Goal: Task Accomplishment & Management: Manage account settings

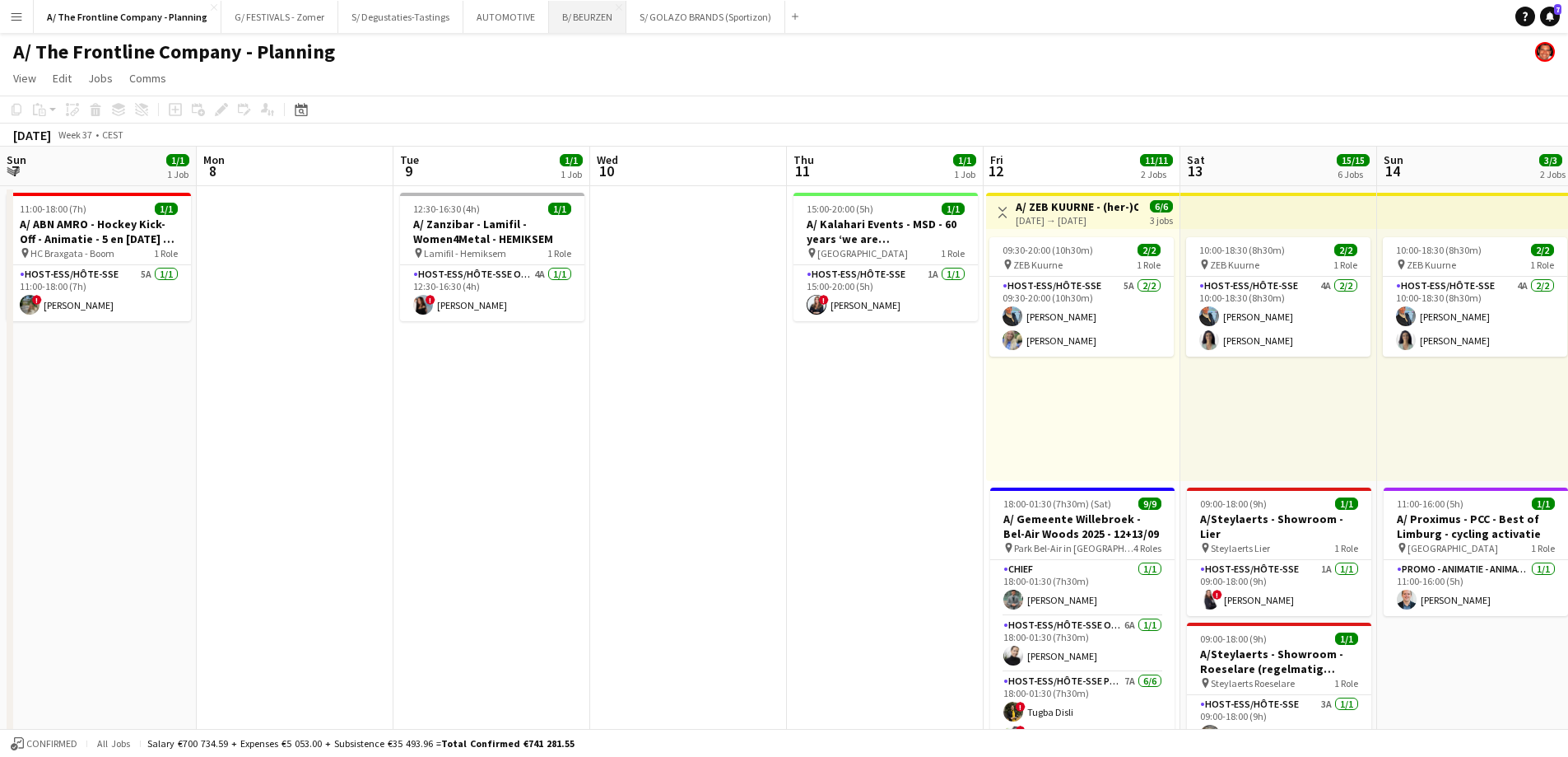
scroll to position [0, 566]
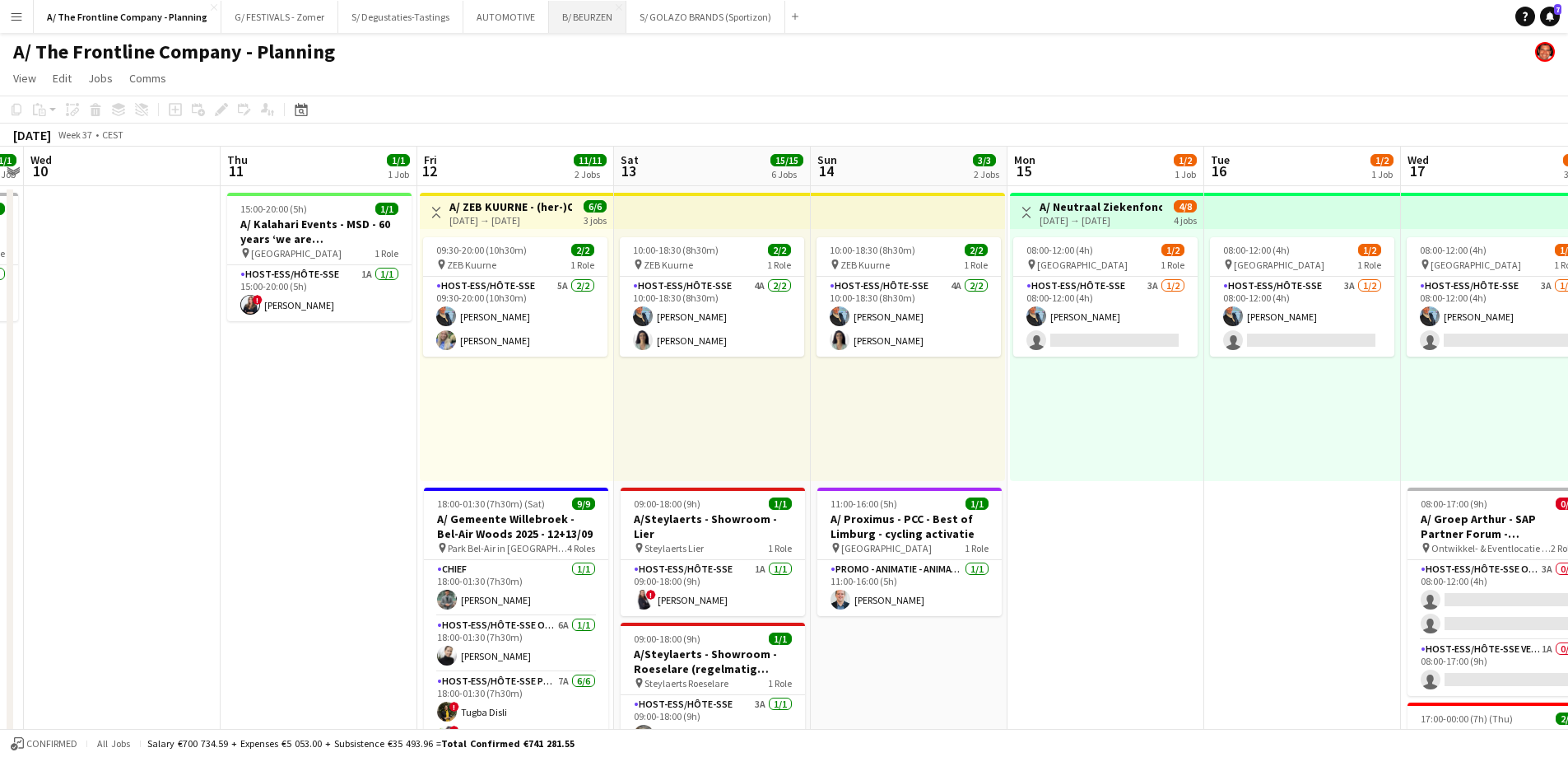
click at [582, 18] on button "B/ BEURZEN Close" at bounding box center [588, 17] width 77 height 32
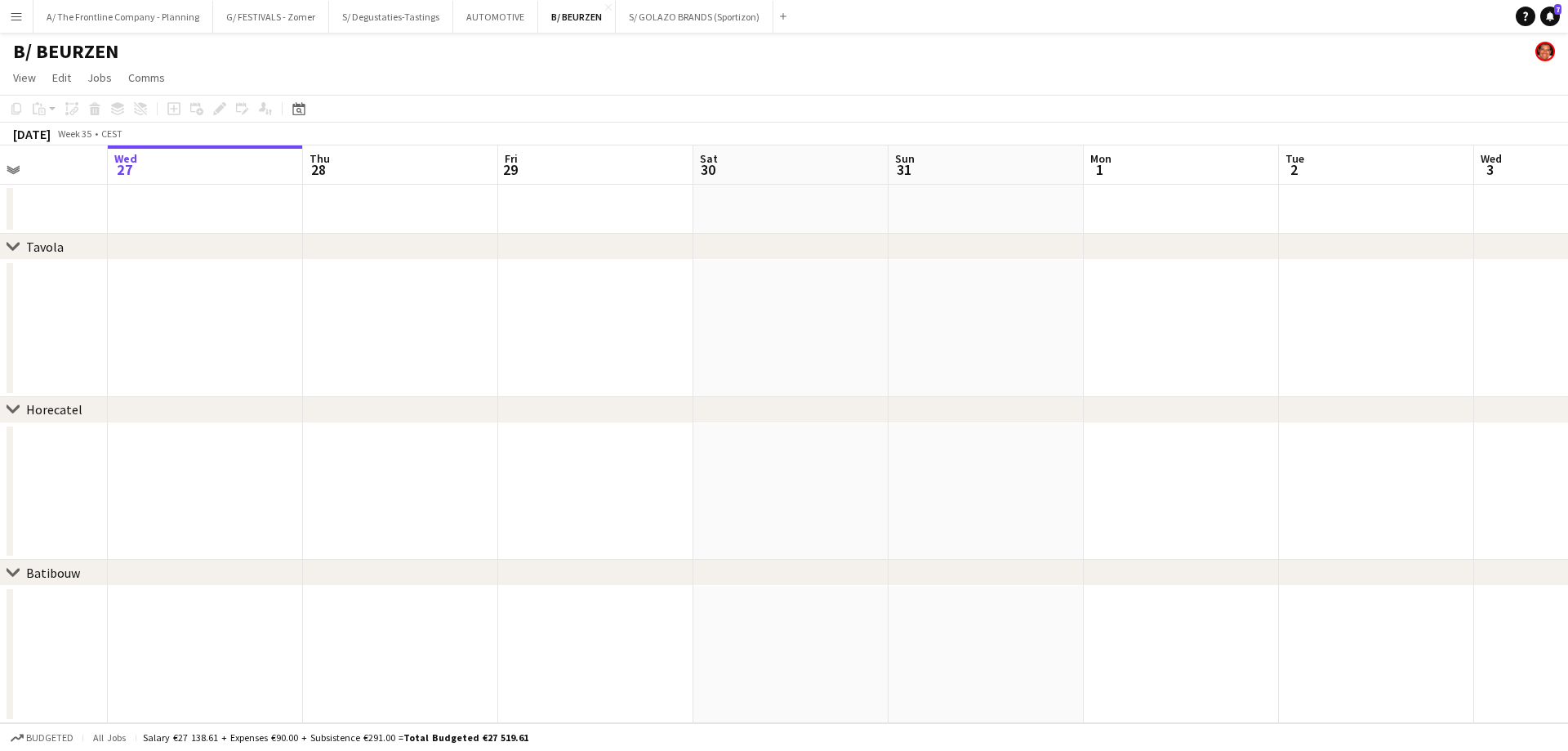
drag, startPoint x: 1049, startPoint y: 361, endPoint x: 390, endPoint y: 320, distance: 660.3
click at [390, 320] on app-calendar-viewport "Sun 24 Mon 25 Tue 26 Wed 27 Thu 28 Fri 29 Sat 30 Sun 31 Mon 1 Tue 2 Wed 3 Thu 4…" at bounding box center [784, 433] width 1568 height 577
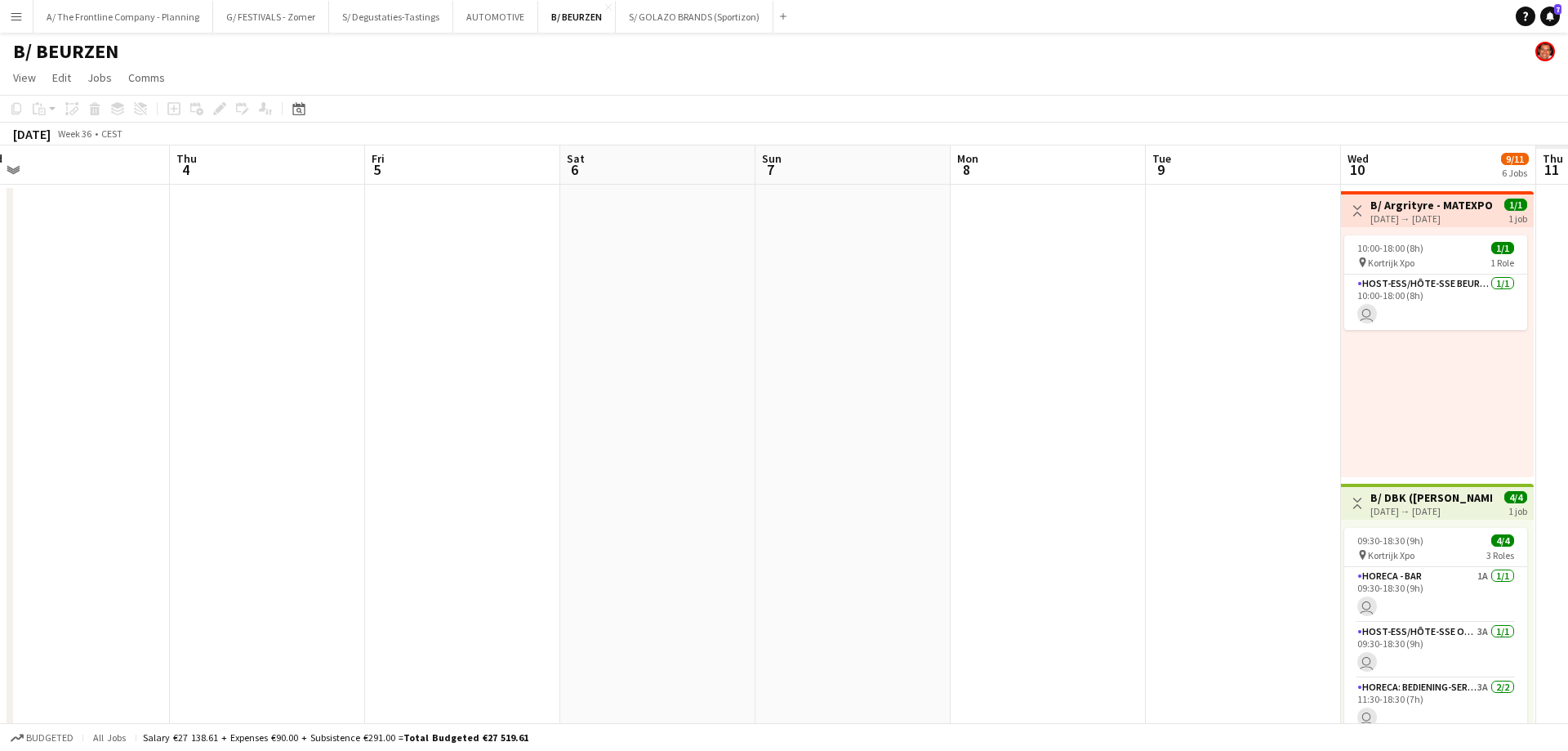
drag, startPoint x: 957, startPoint y: 299, endPoint x: 307, endPoint y: 257, distance: 651.4
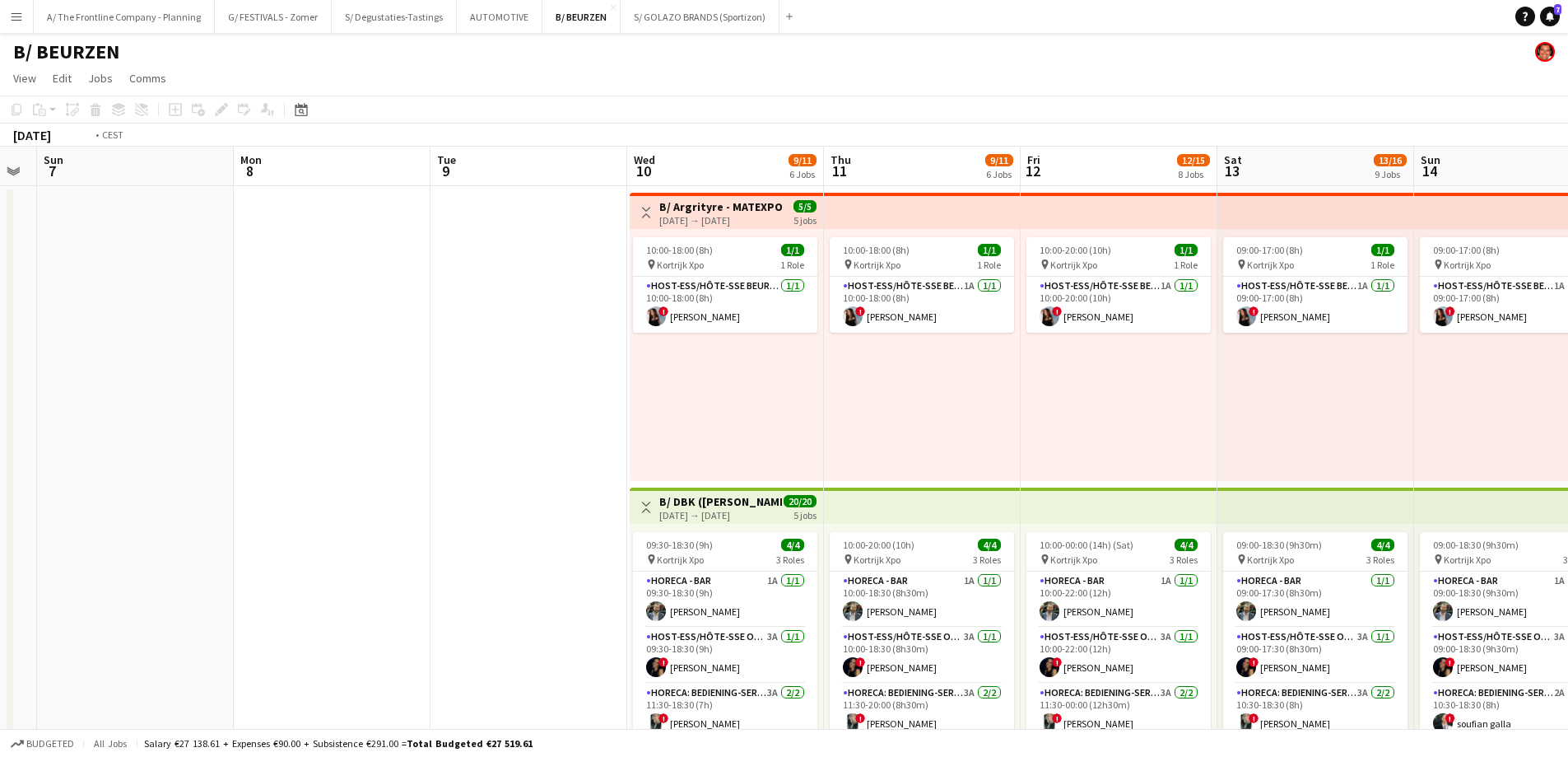
drag, startPoint x: 1141, startPoint y: 298, endPoint x: 169, endPoint y: 285, distance: 972.1
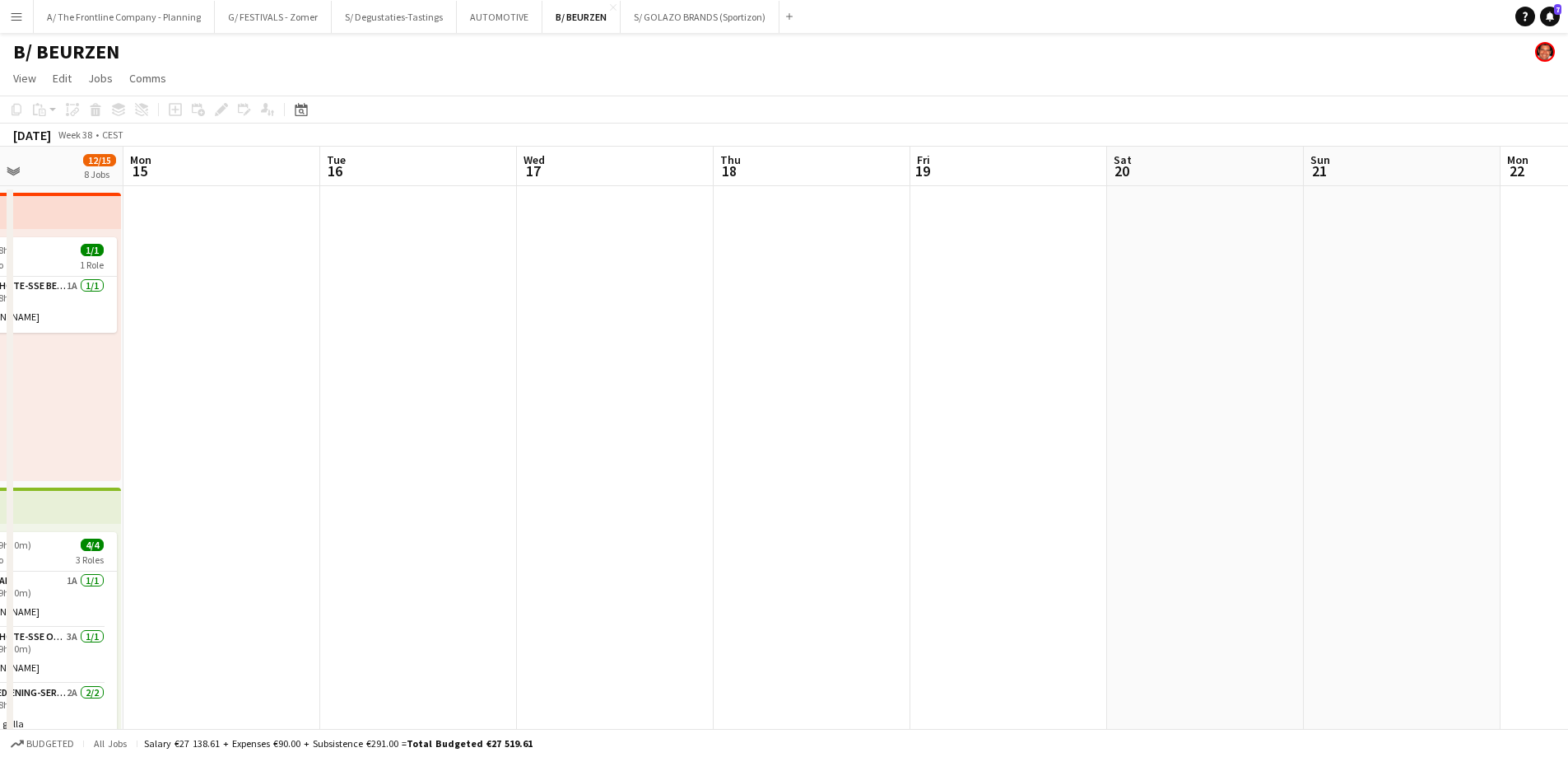
drag, startPoint x: 1135, startPoint y: 340, endPoint x: 817, endPoint y: 360, distance: 318.6
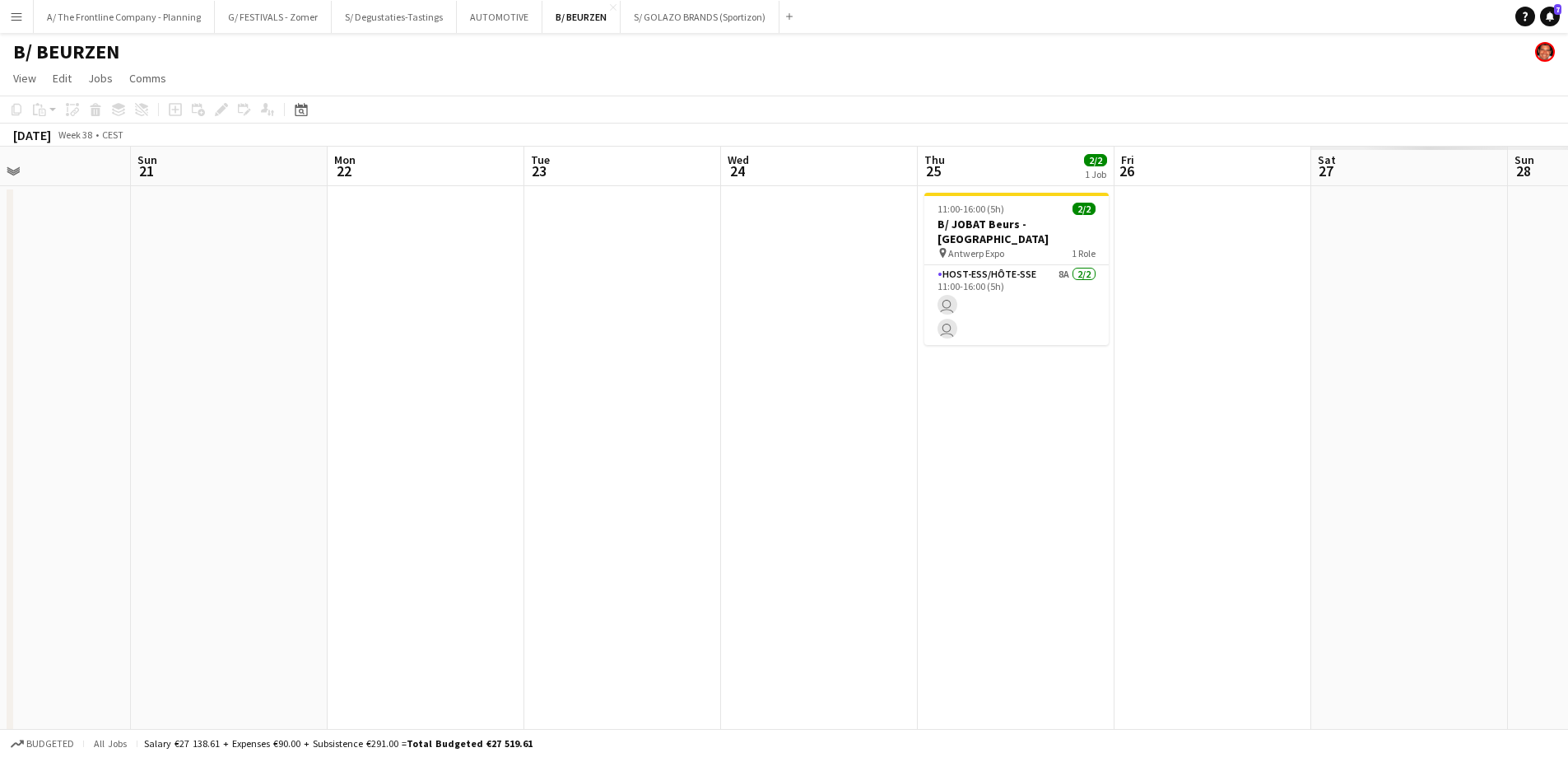
drag, startPoint x: 298, startPoint y: 367, endPoint x: 712, endPoint y: 391, distance: 414.7
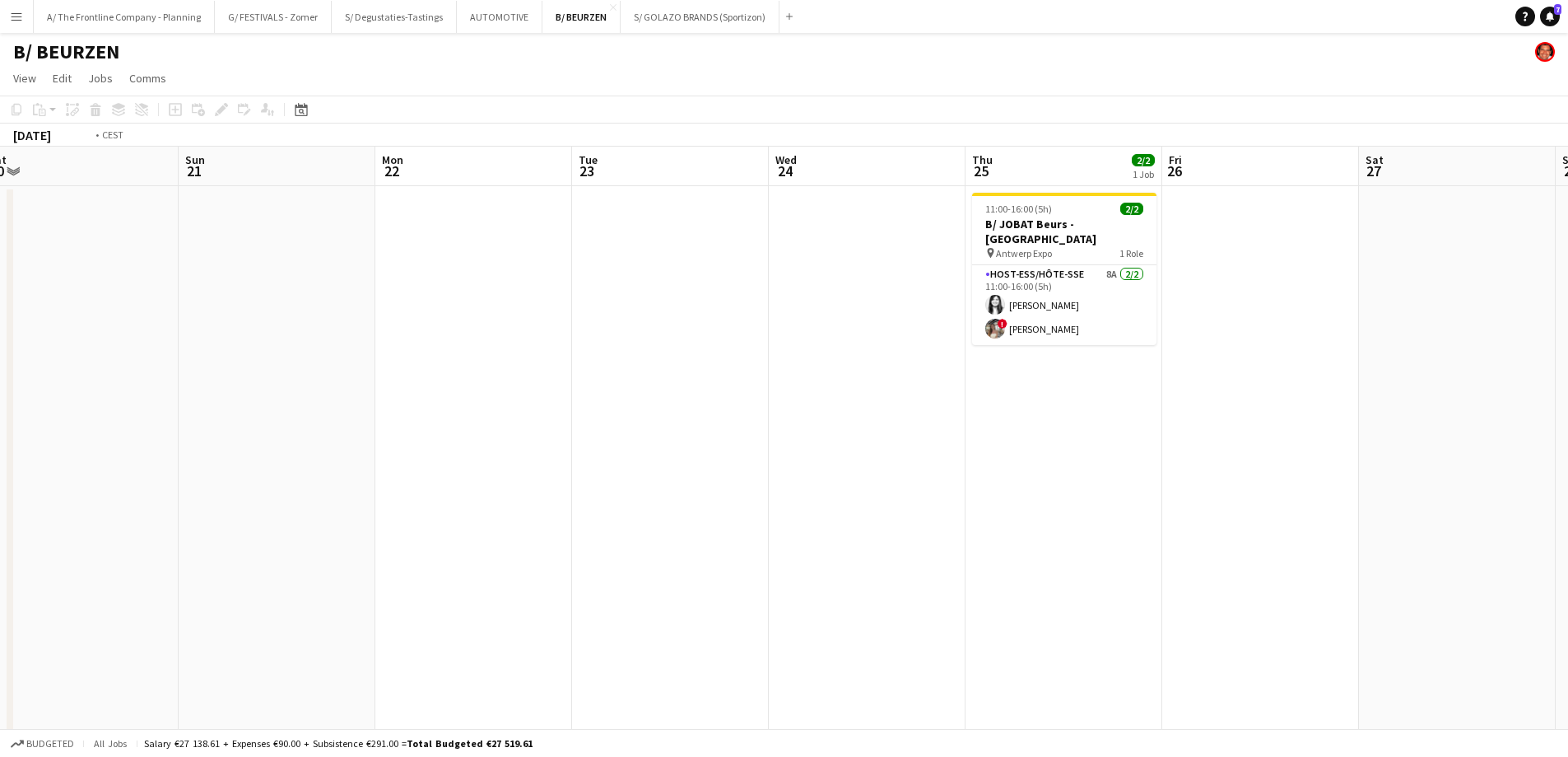
drag, startPoint x: 374, startPoint y: 425, endPoint x: 343, endPoint y: 425, distance: 31.0
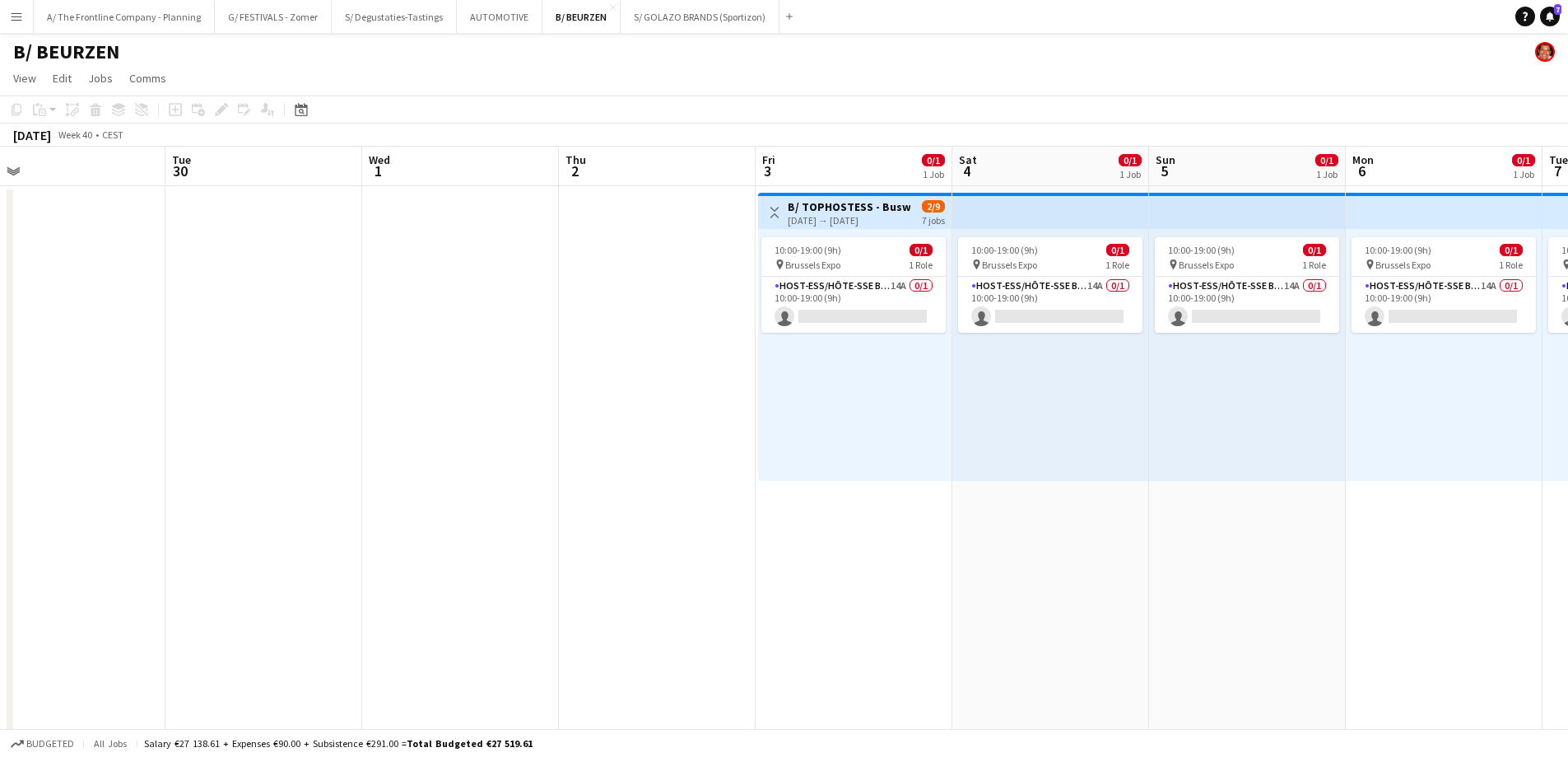
drag, startPoint x: 251, startPoint y: 400, endPoint x: 510, endPoint y: 419, distance: 259.7
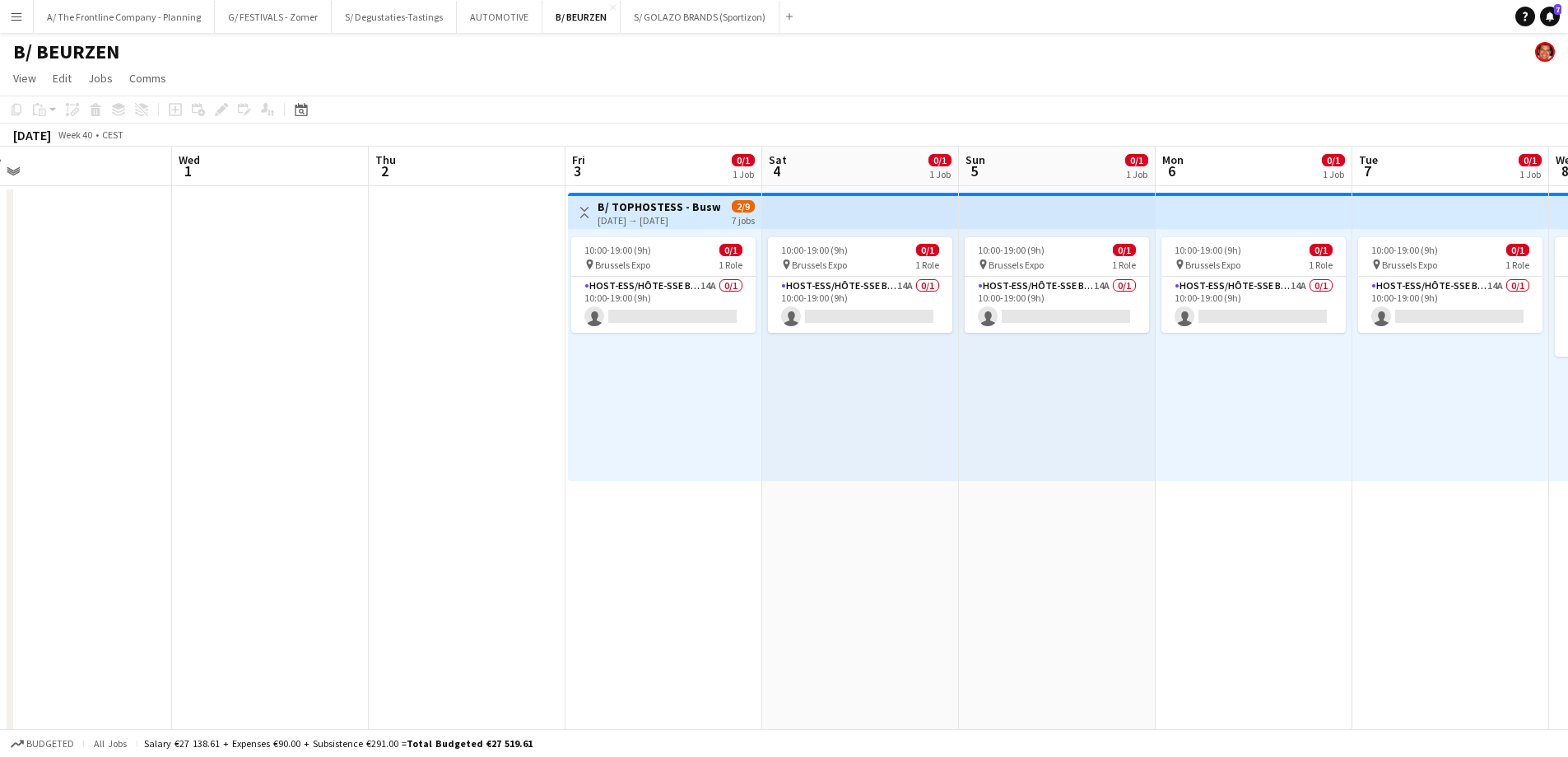
drag, startPoint x: 1011, startPoint y: 453, endPoint x: 667, endPoint y: 458, distance: 344.0
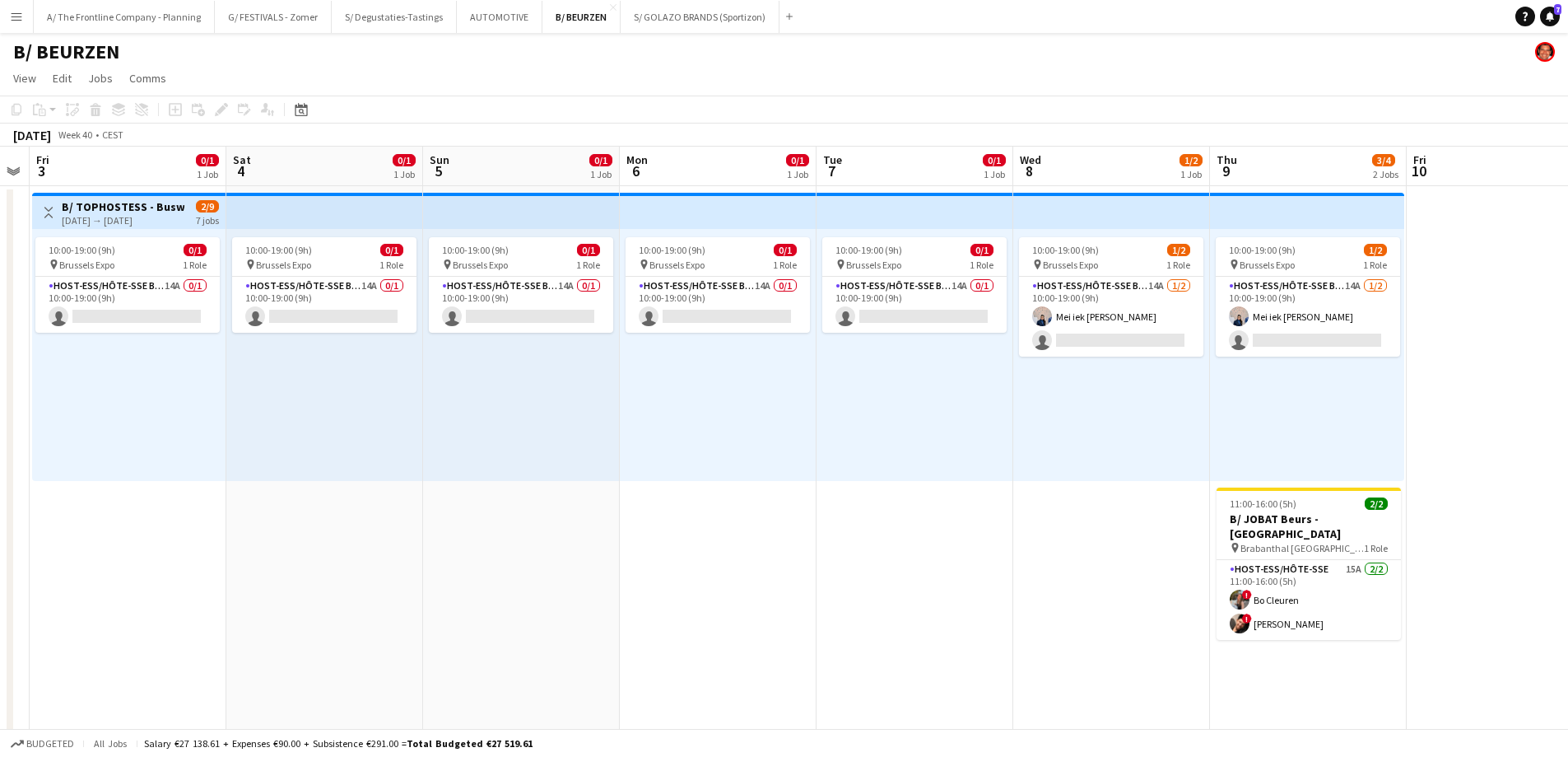
scroll to position [0, 562]
drag, startPoint x: 875, startPoint y: 450, endPoint x: 533, endPoint y: 453, distance: 342.0
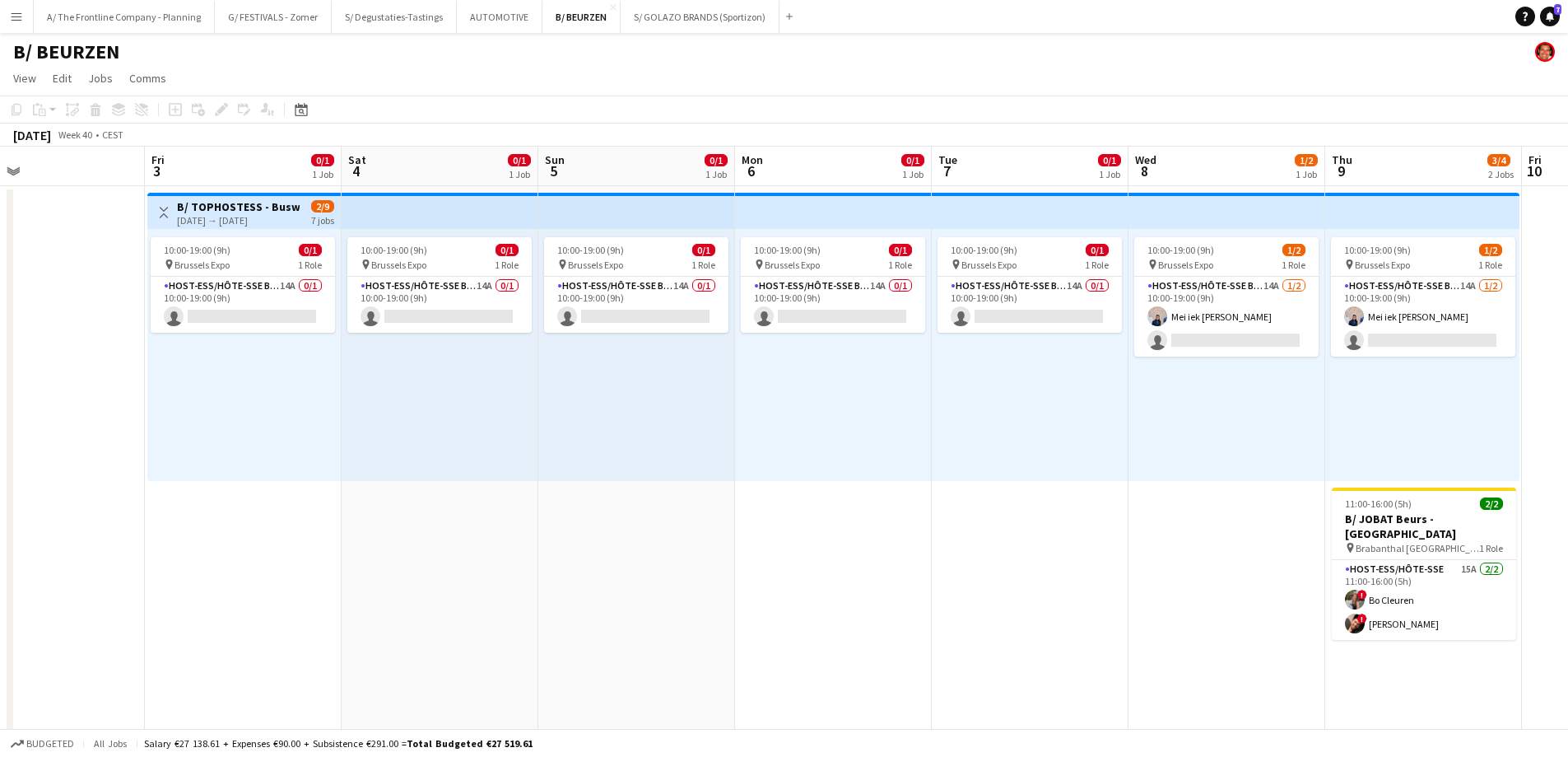
scroll to position [0, 443]
drag, startPoint x: 483, startPoint y: 433, endPoint x: 603, endPoint y: 423, distance: 120.4
click at [262, 304] on app-card-role "Host-ess/Hôte-sse Beurs - Foire 14A 0/1 10:00-19:00 (9h) single-neutral-actions" at bounding box center [246, 305] width 185 height 56
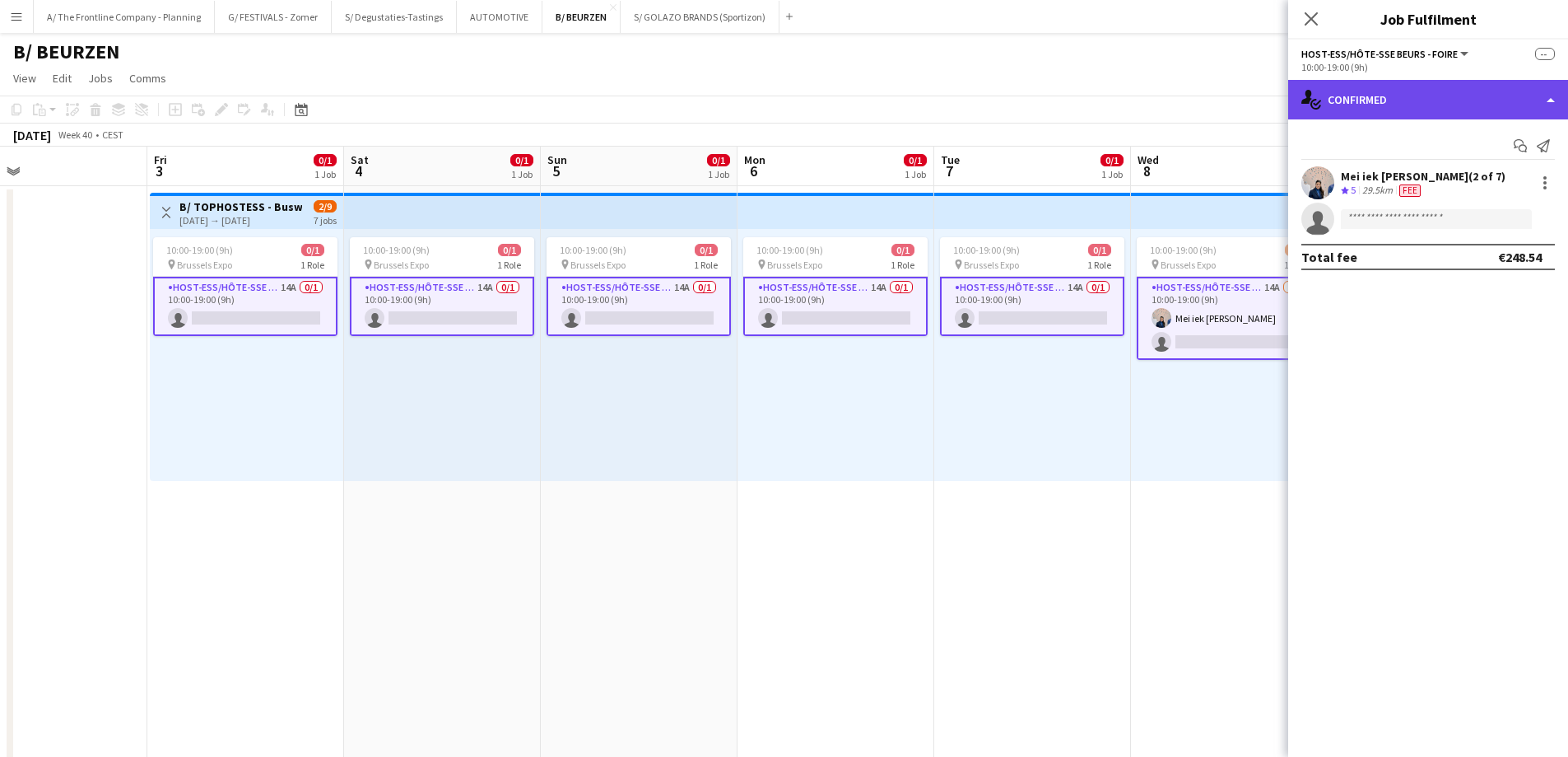
click at [1453, 104] on div "single-neutral-actions-check-2 Confirmed" at bounding box center [1428, 99] width 280 height 40
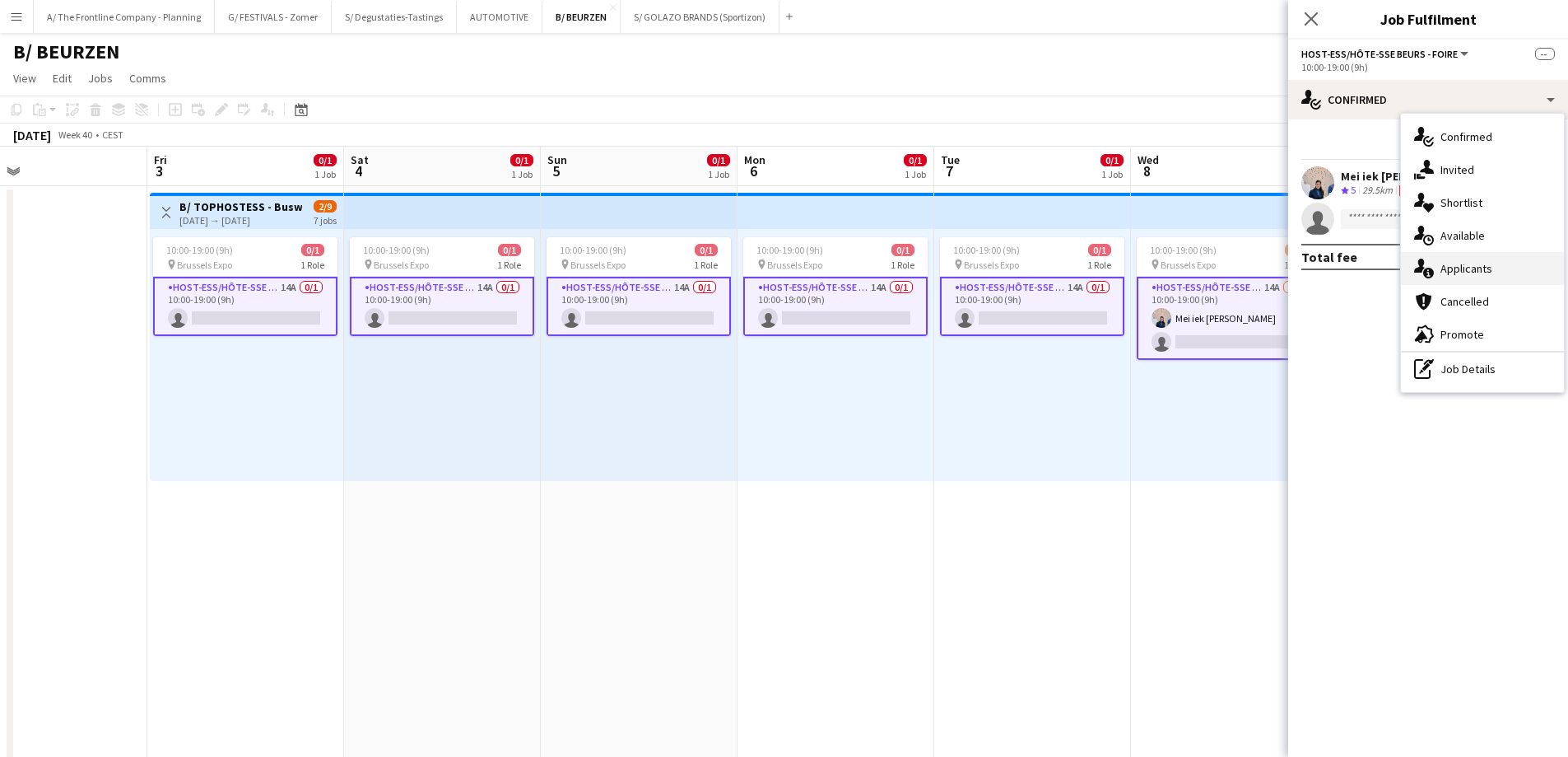
click at [1495, 268] on div "single-neutral-actions-information Applicants" at bounding box center [1482, 268] width 163 height 33
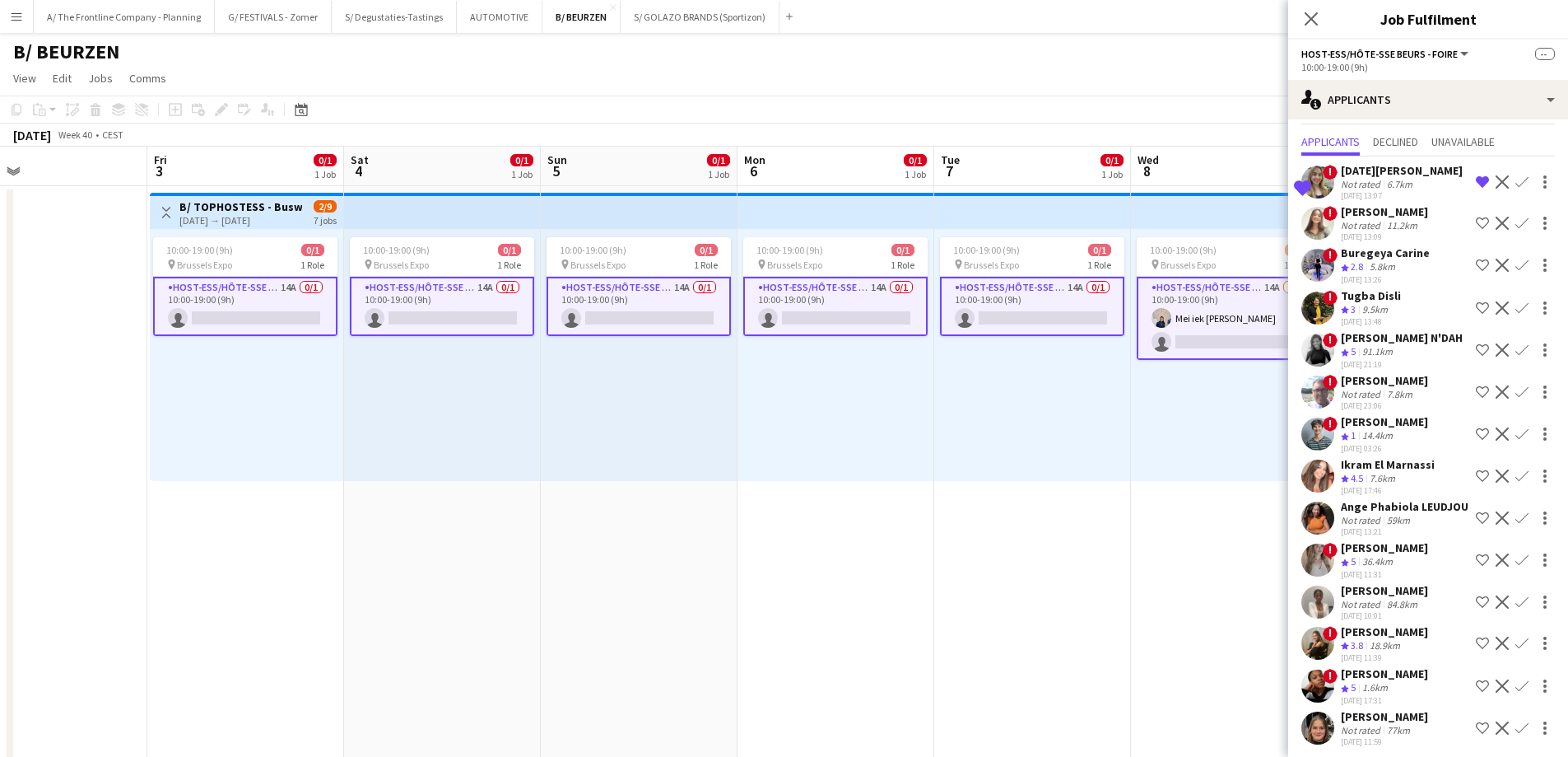
scroll to position [72, 0]
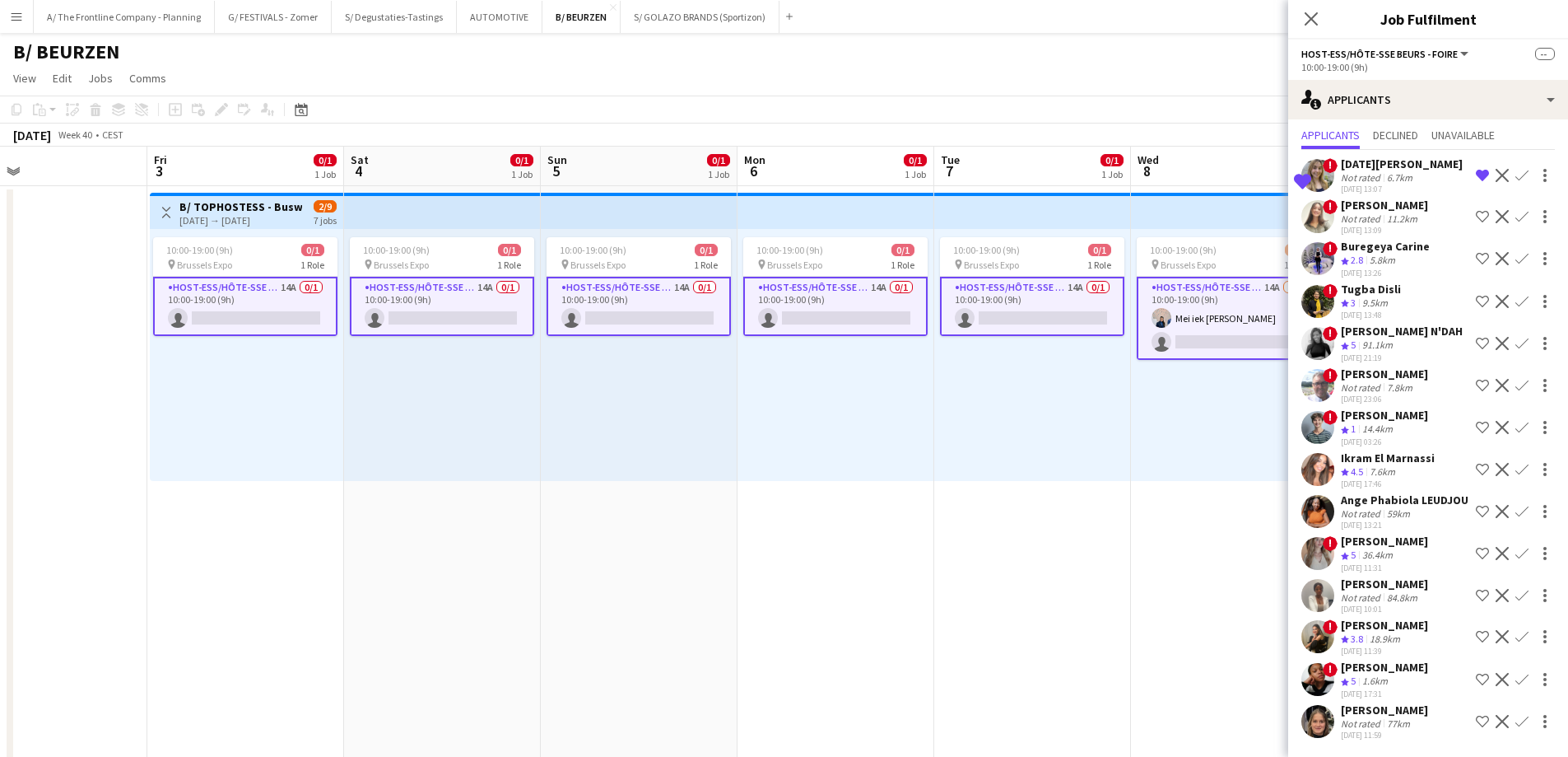
click at [790, 470] on div "10:00-19:00 (9h) 0/1 pin Brussels Expo 1 Role Host-ess/Hôte-sse Beurs - Foire 1…" at bounding box center [836, 355] width 196 height 252
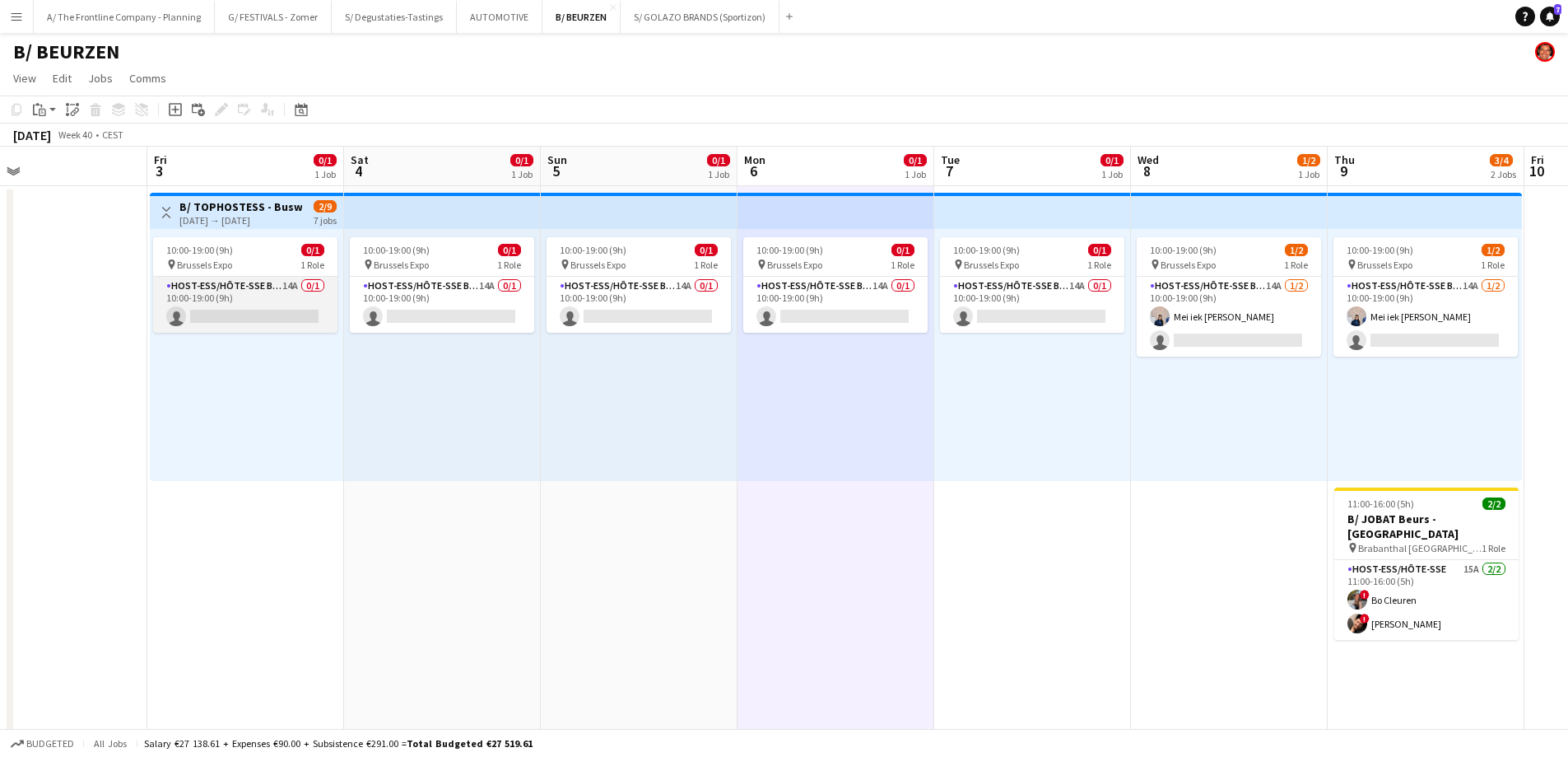
click at [278, 312] on app-card-role "Host-ess/Hôte-sse Beurs - Foire 14A 0/1 10:00-19:00 (9h) single-neutral-actions" at bounding box center [246, 305] width 185 height 56
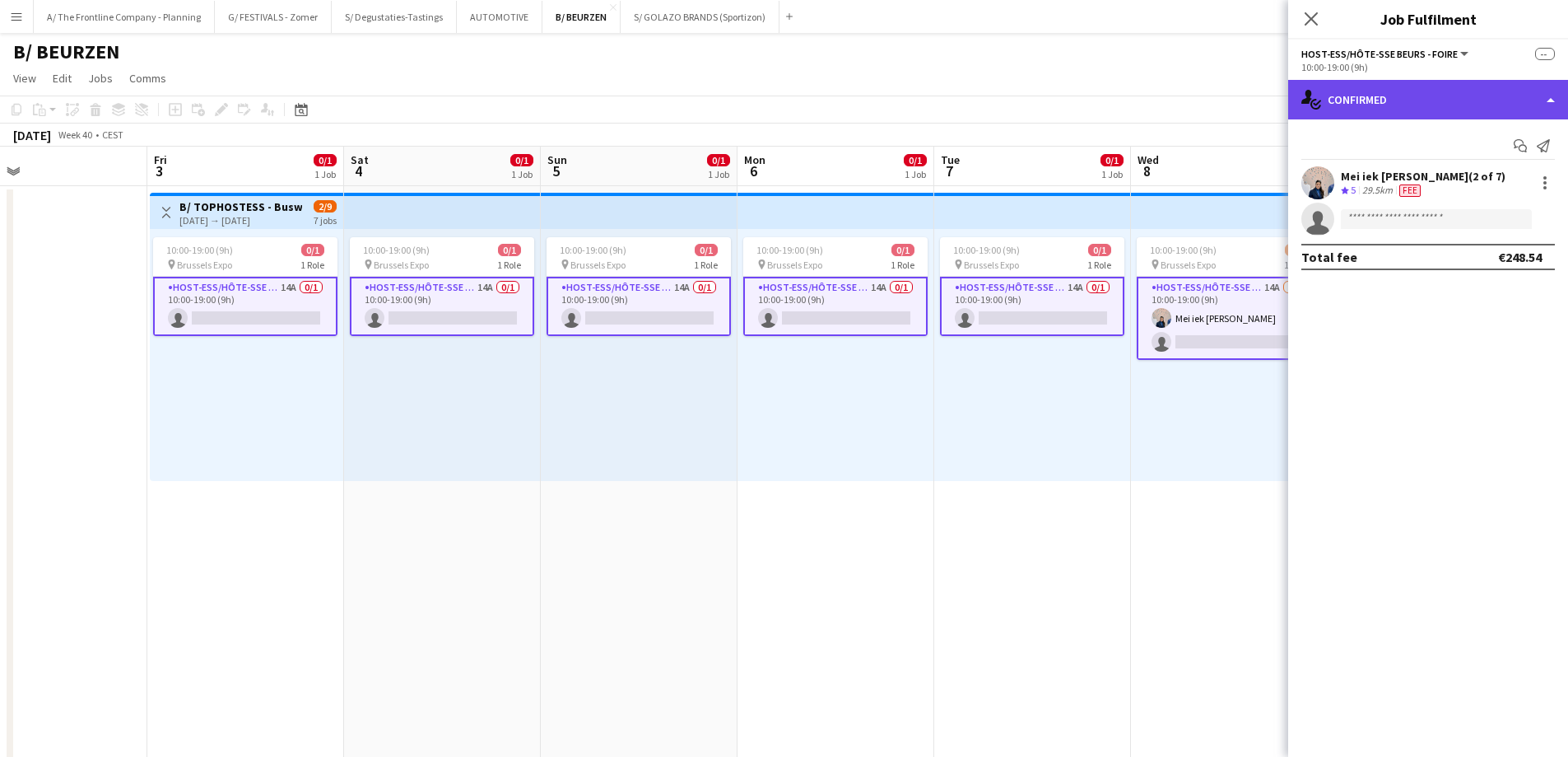
click at [1398, 104] on div "single-neutral-actions-check-2 Confirmed" at bounding box center [1428, 99] width 280 height 40
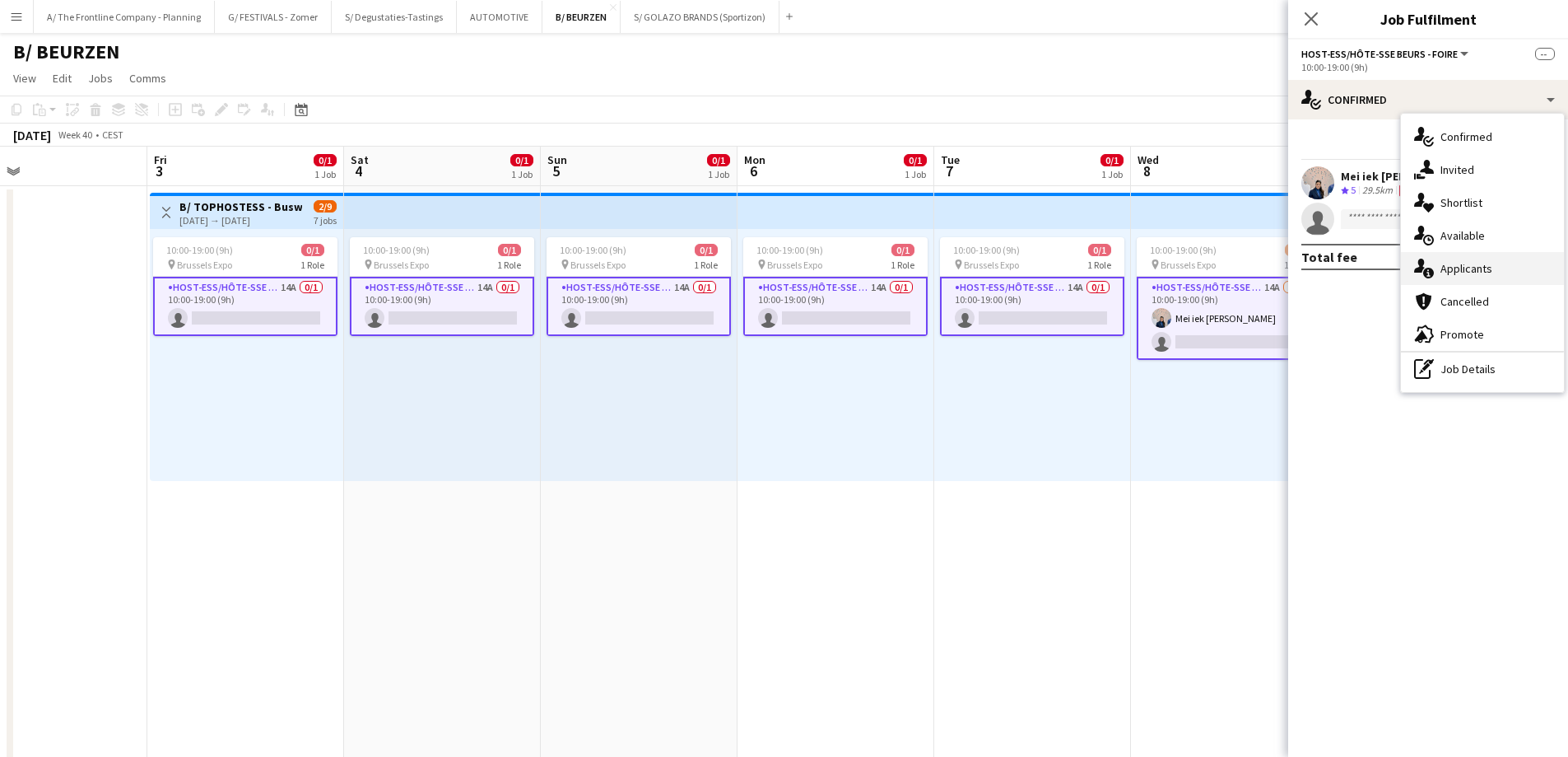
click at [1450, 267] on div "single-neutral-actions-information Applicants" at bounding box center [1482, 268] width 163 height 33
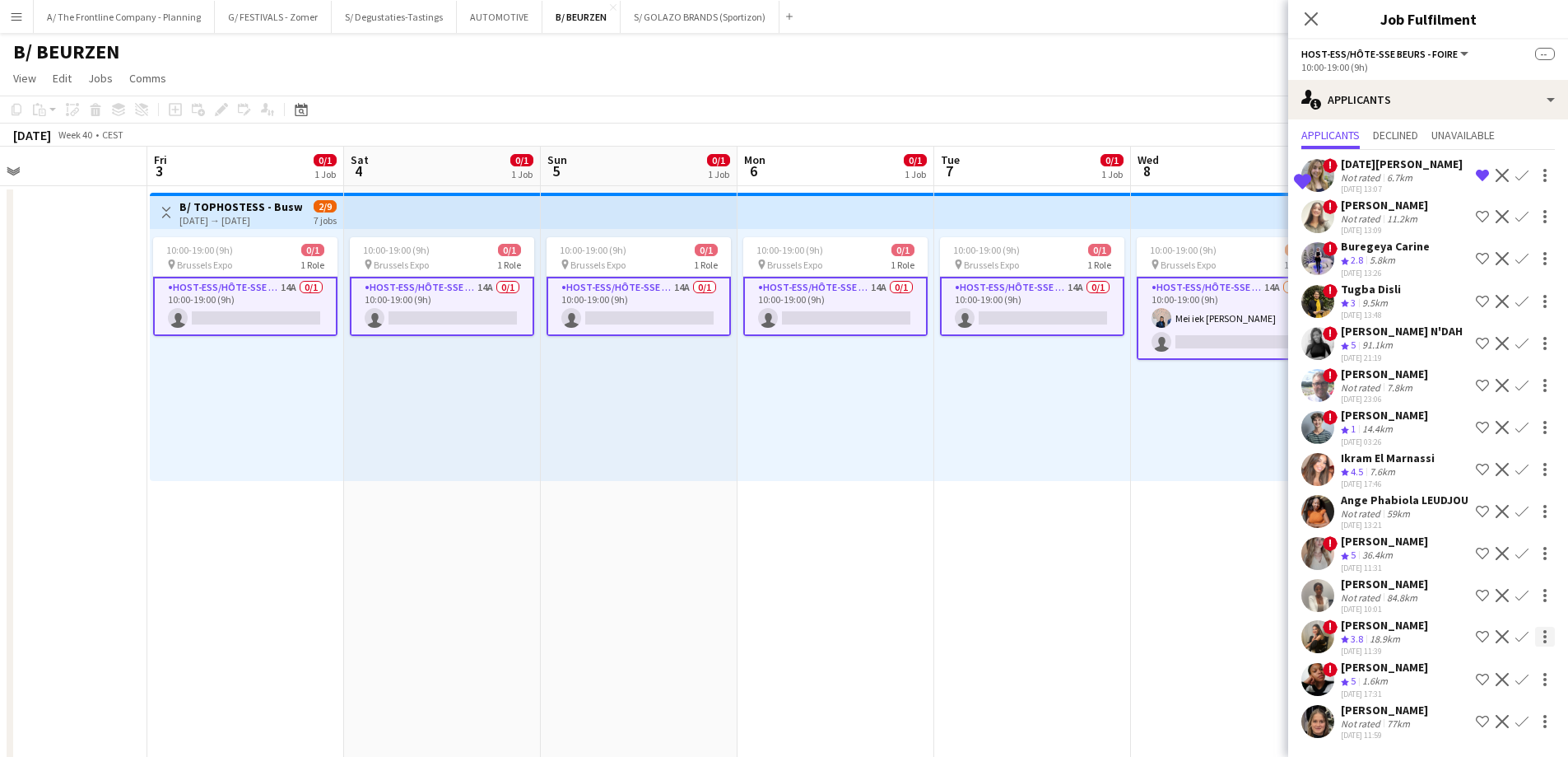
click at [1543, 635] on div at bounding box center [1545, 637] width 3 height 3
click at [1396, 632] on div at bounding box center [784, 378] width 1568 height 757
click at [1363, 625] on div "[PERSON_NAME]" at bounding box center [1384, 625] width 87 height 15
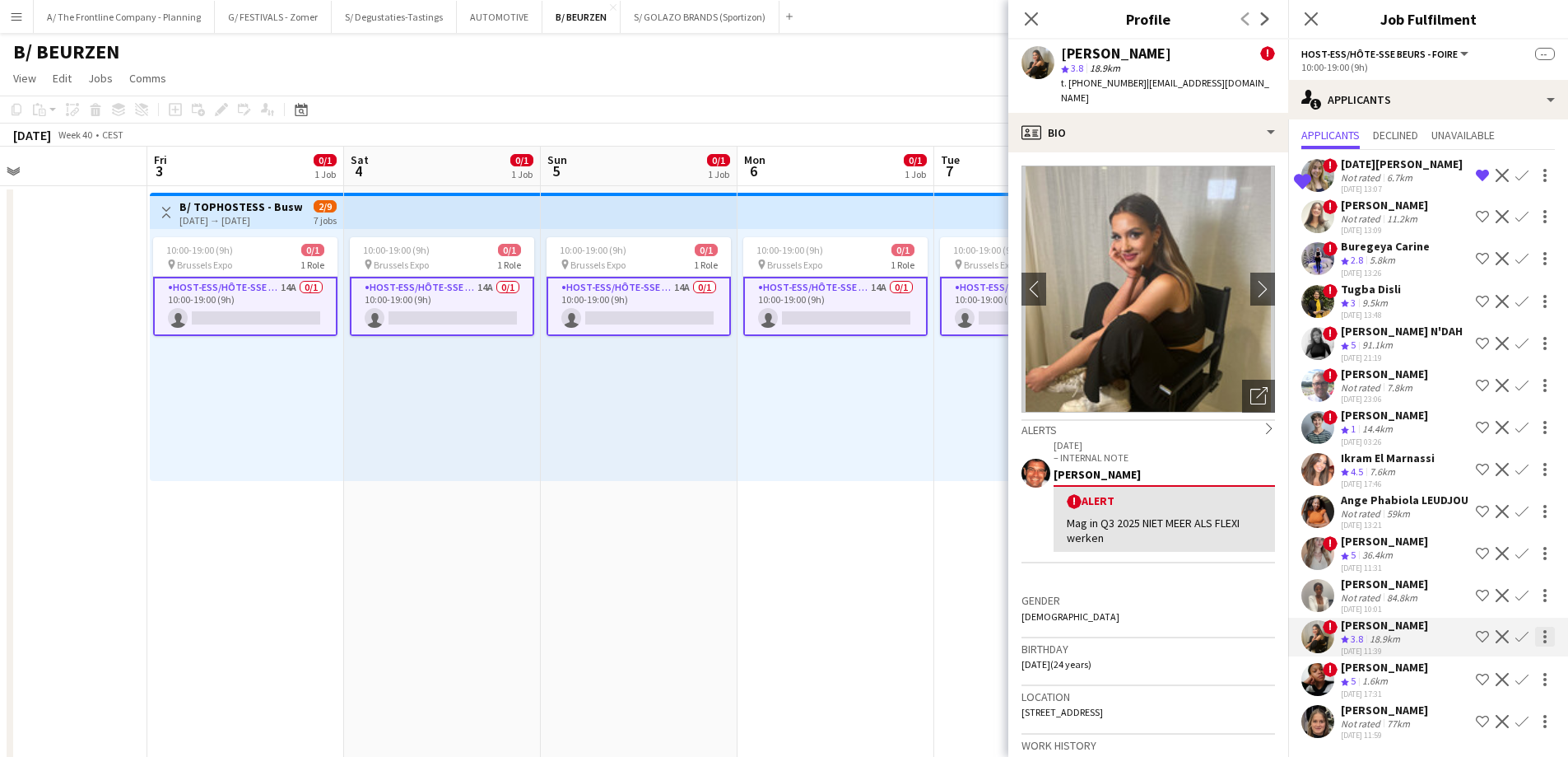
click at [1535, 638] on div at bounding box center [1544, 636] width 19 height 19
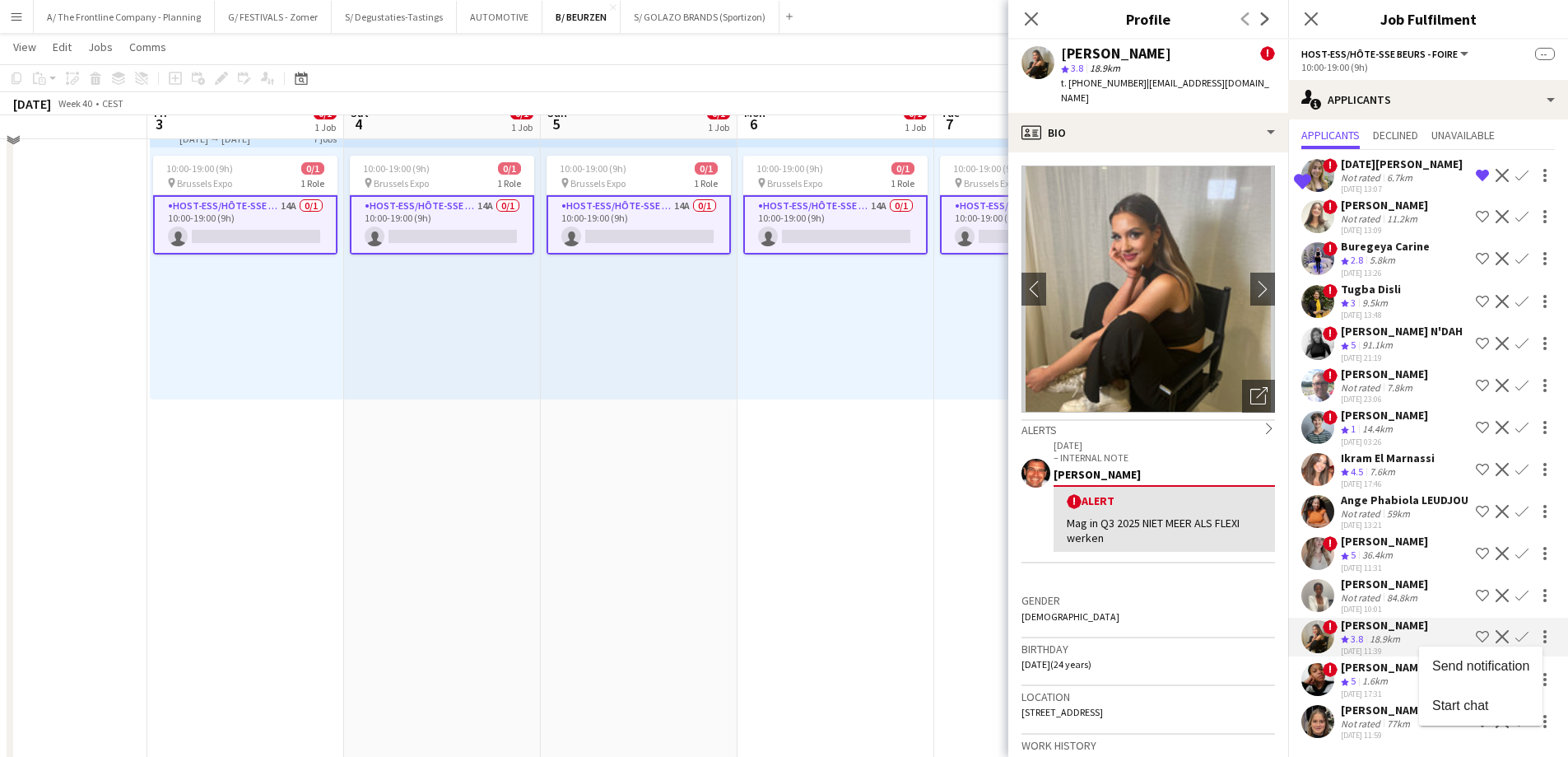
scroll to position [82, 0]
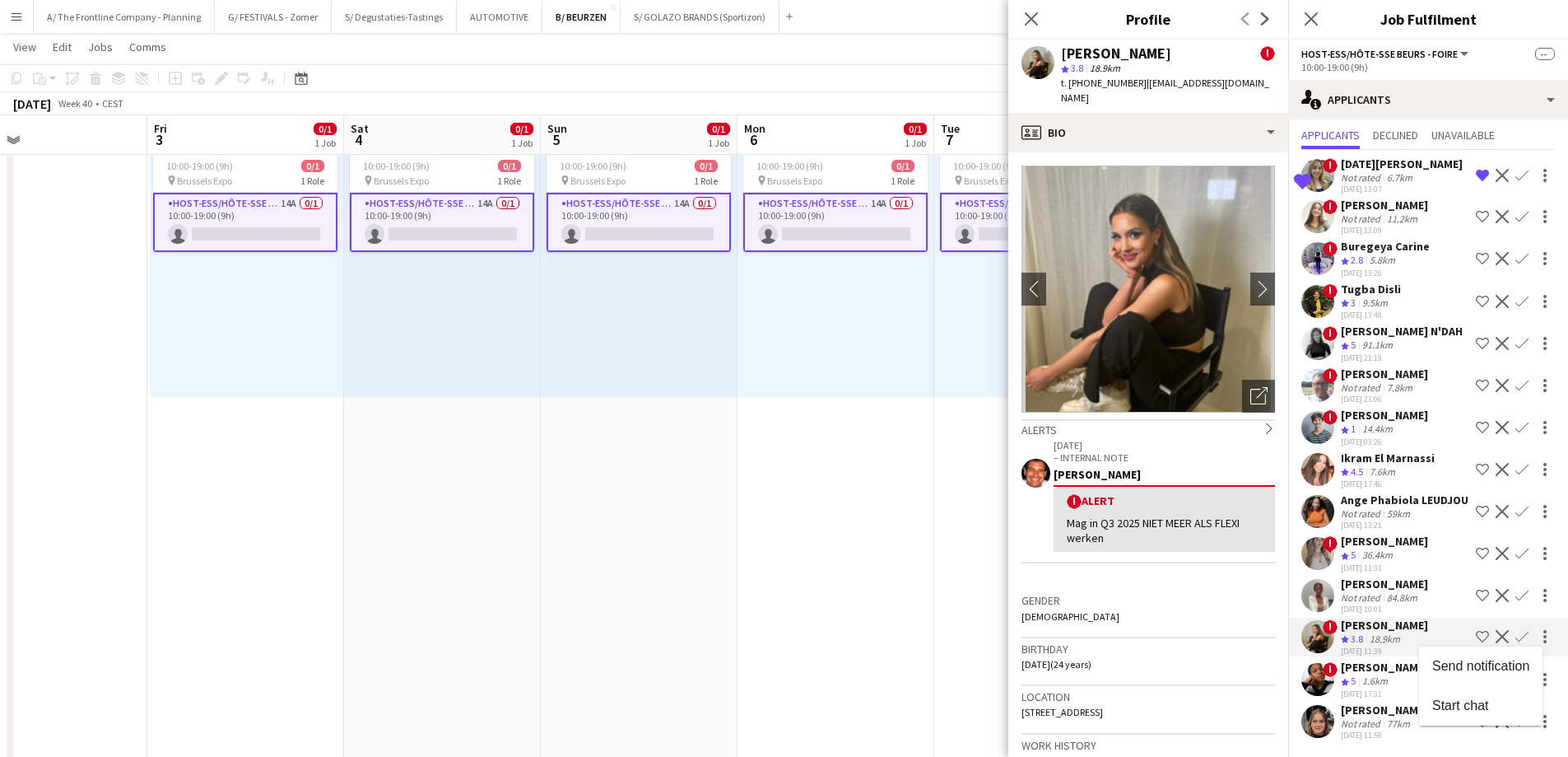
click at [1509, 635] on div at bounding box center [784, 378] width 1568 height 757
click at [1516, 635] on app-icon "Confirm" at bounding box center [1522, 637] width 14 height 14
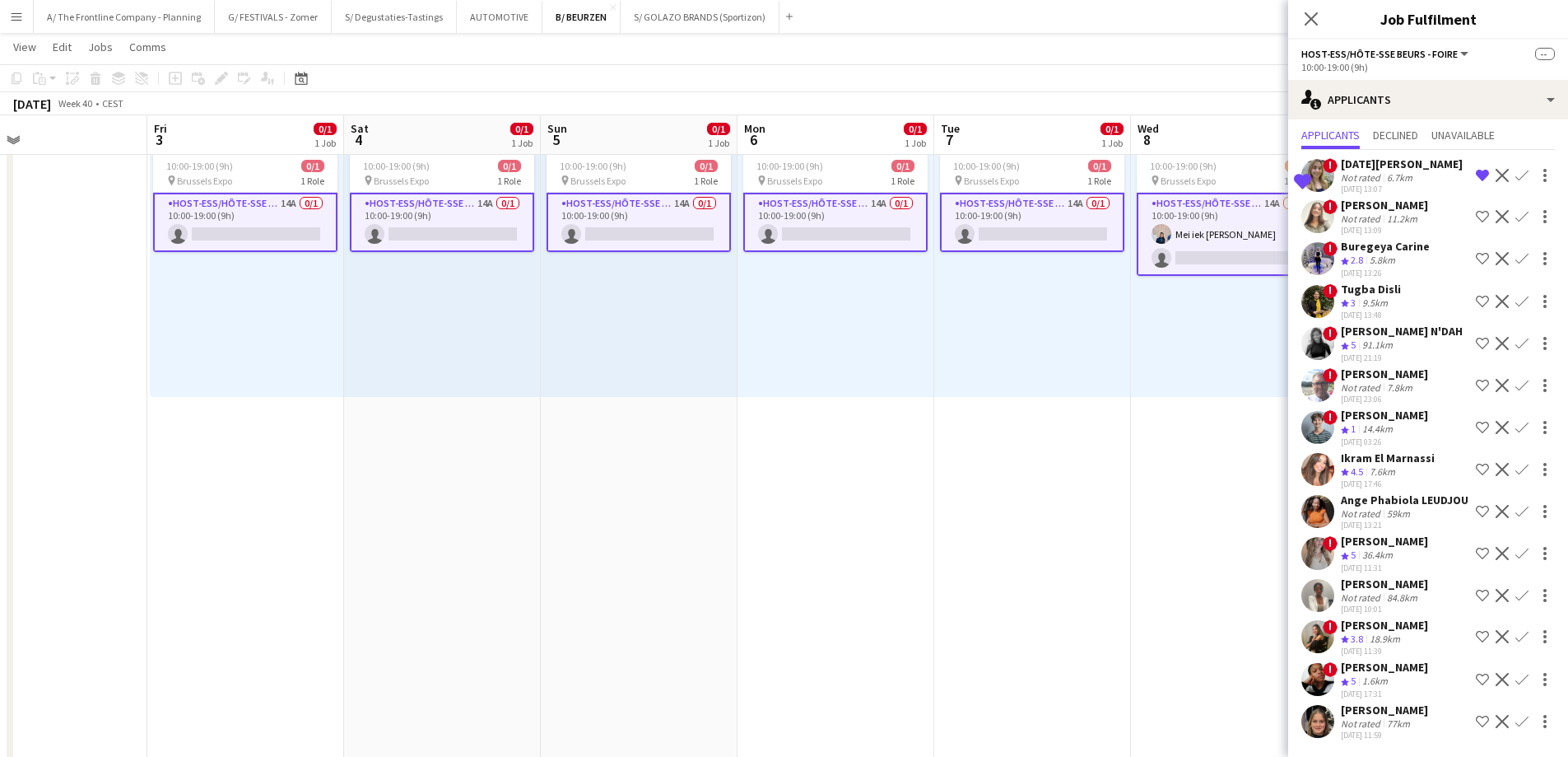
click at [1516, 634] on app-icon "Confirm" at bounding box center [1522, 637] width 14 height 14
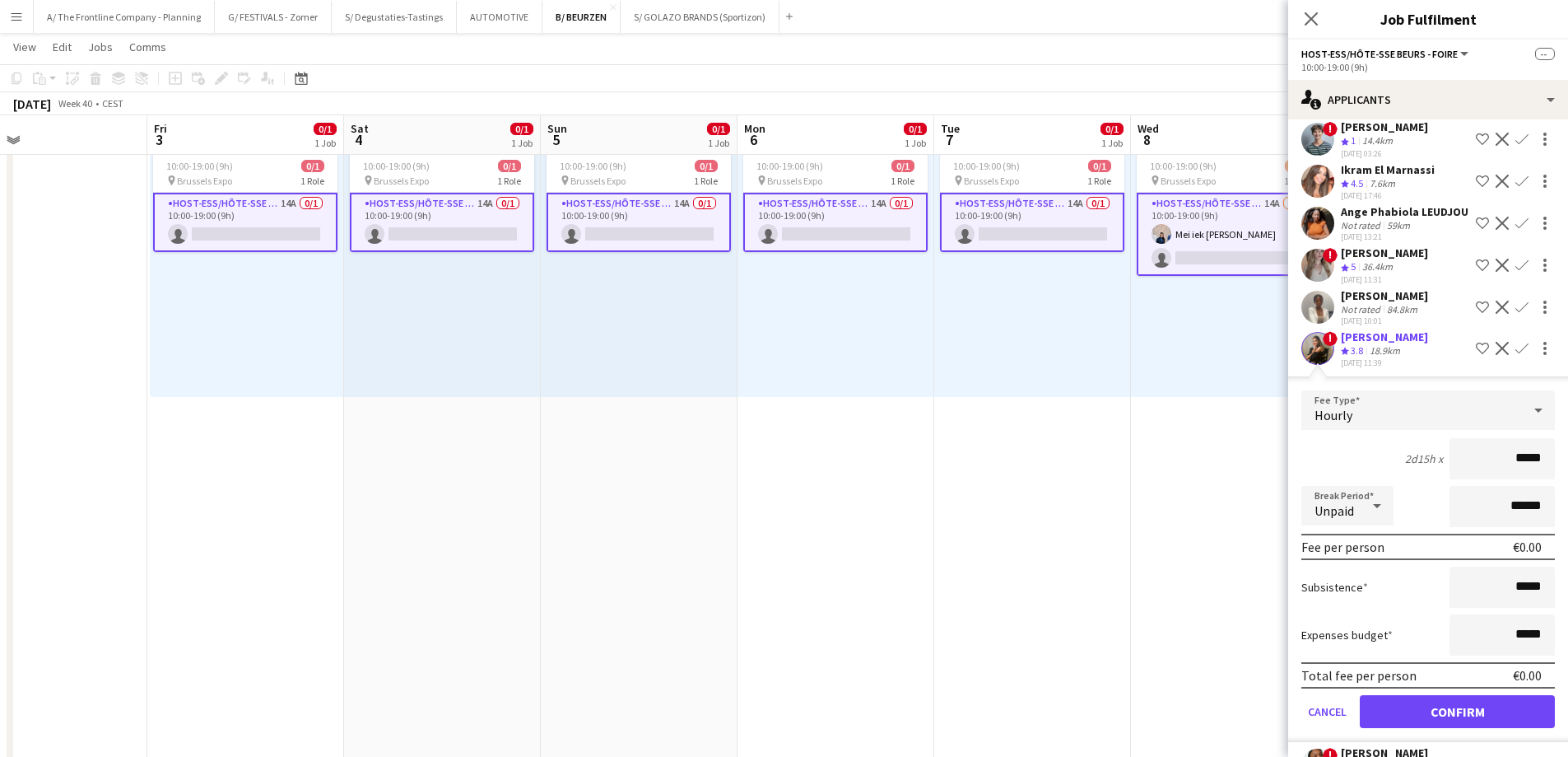
scroll to position [431, 0]
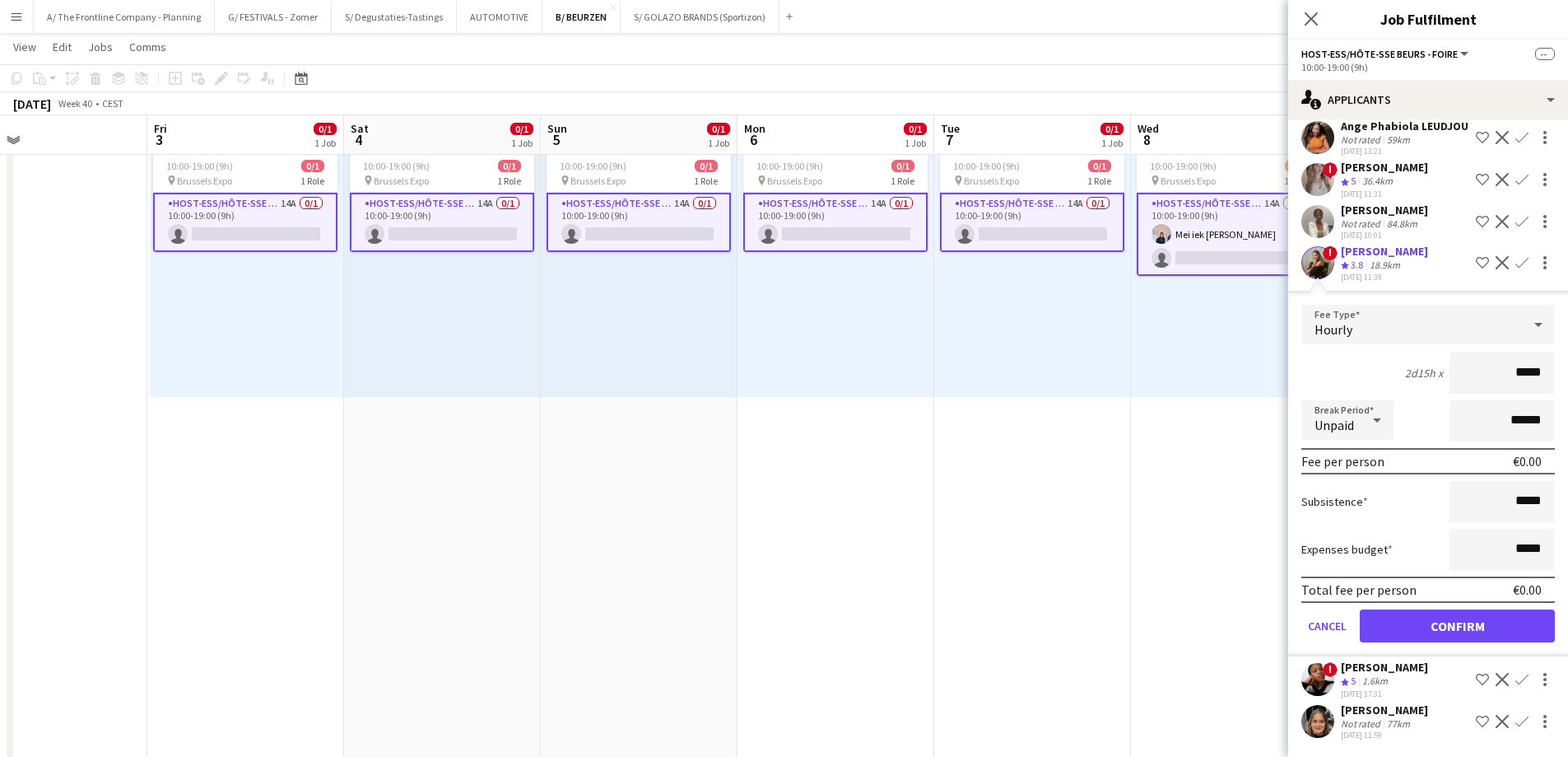
drag, startPoint x: 1492, startPoint y: 386, endPoint x: 1580, endPoint y: 370, distance: 89.4
type input "******"
type input "*******"
click button "Confirm" at bounding box center [1457, 626] width 195 height 33
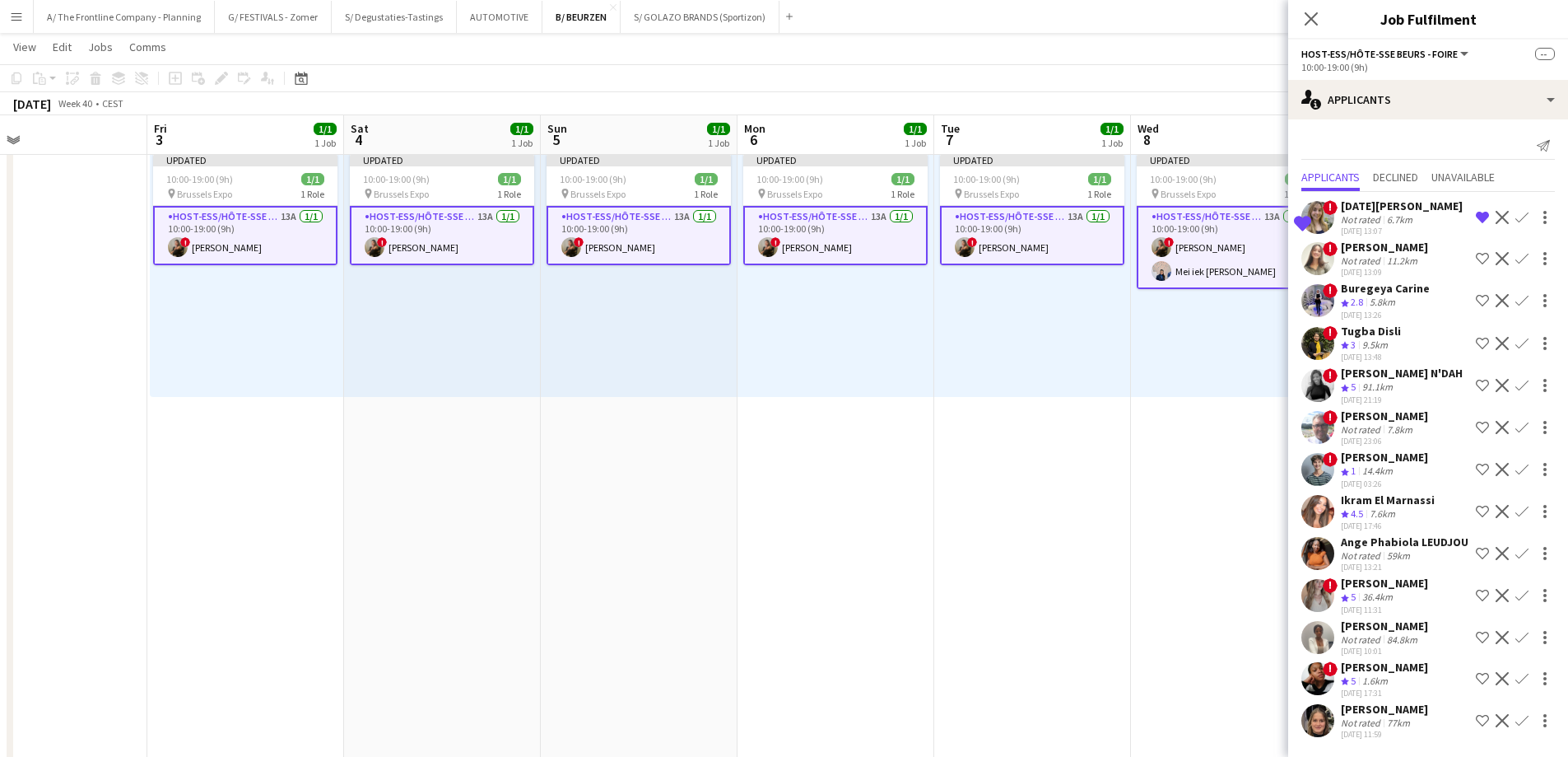
scroll to position [0, 0]
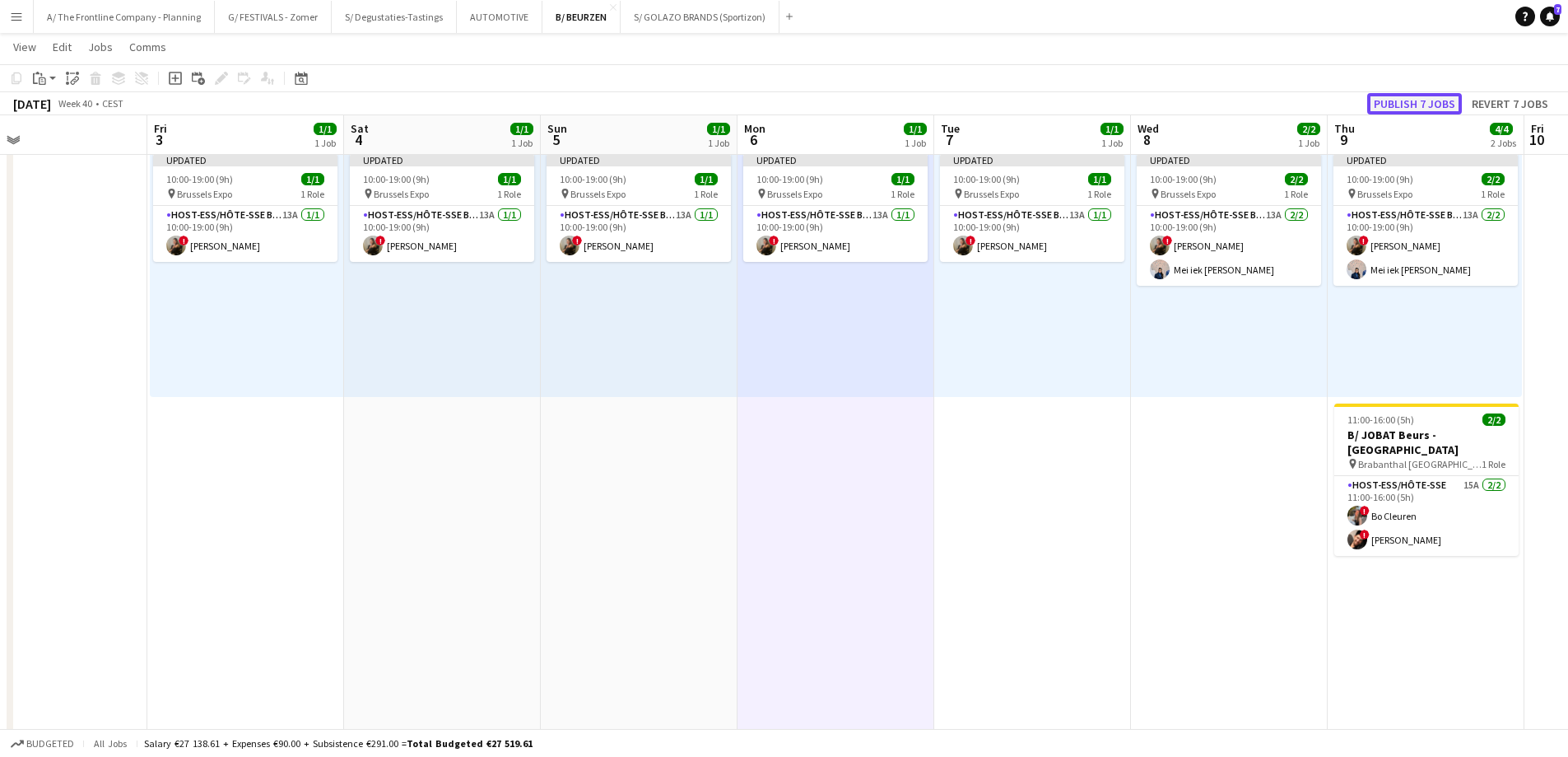
click at [1416, 101] on button "Publish 7 jobs" at bounding box center [1415, 103] width 95 height 21
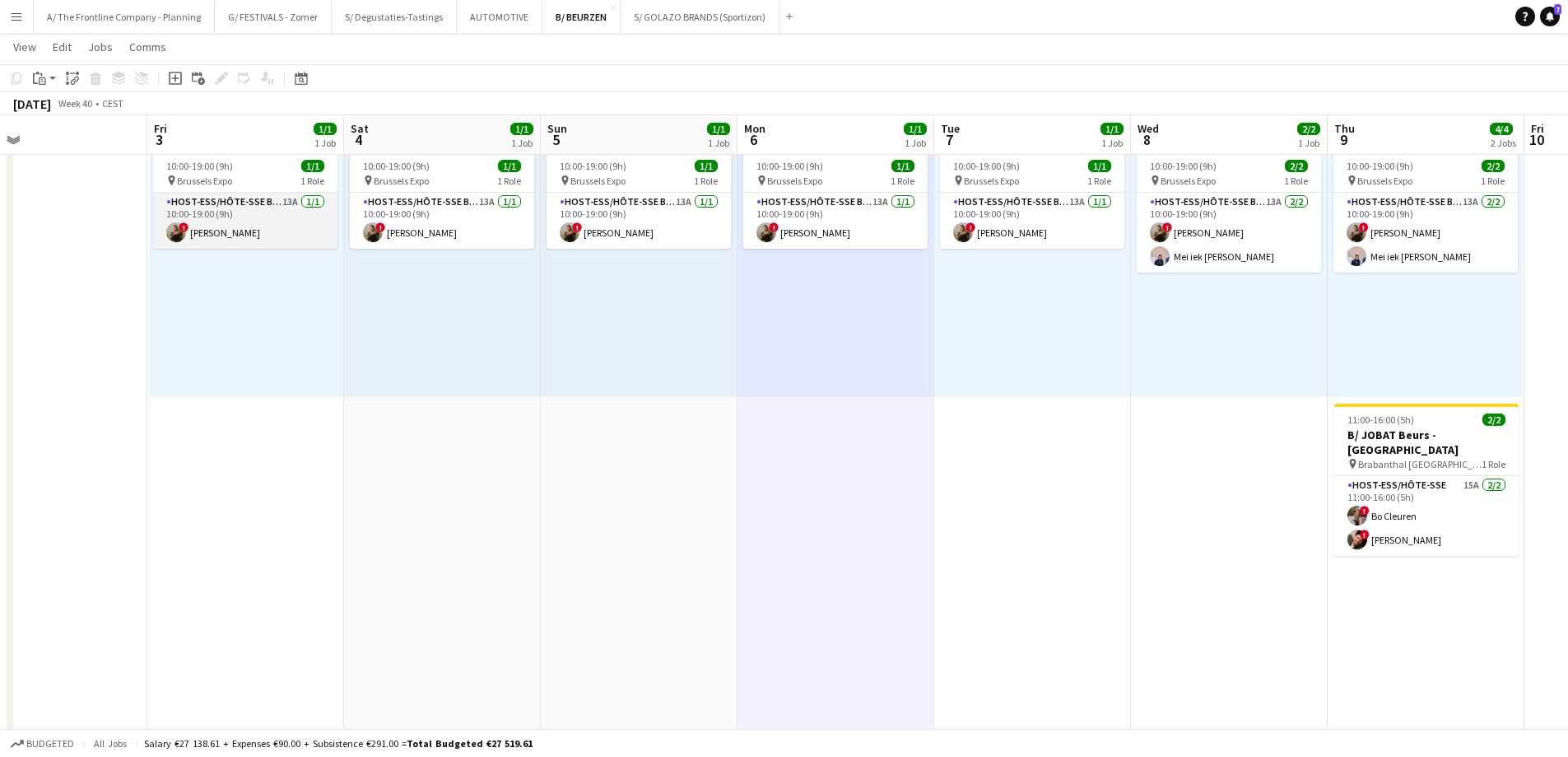
click at [222, 231] on app-card-role "Host-ess/Hôte-sse Beurs - Foire 13A [DATE] 10:00-19:00 (9h) ! [PERSON_NAME]" at bounding box center [246, 221] width 185 height 56
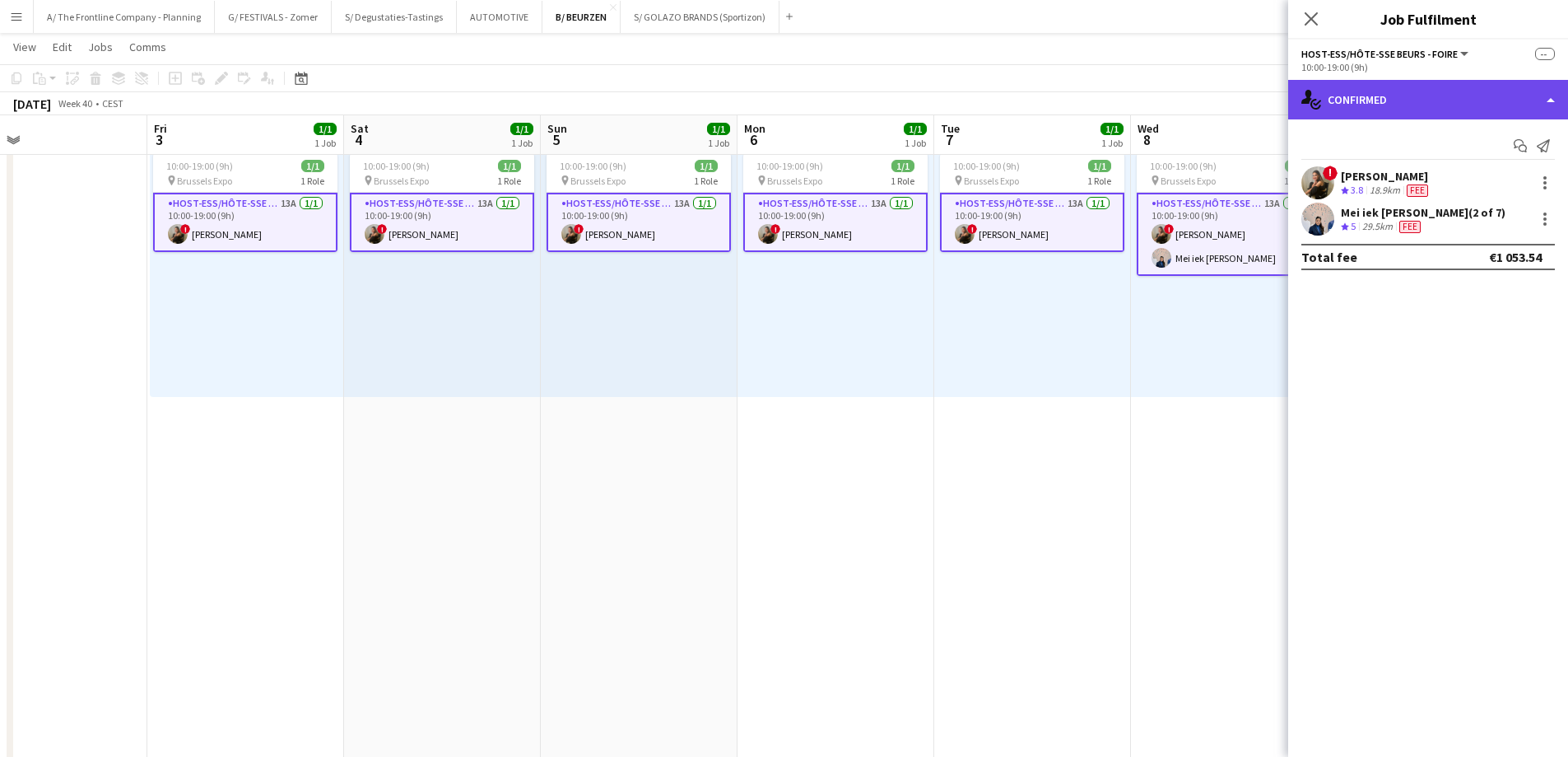
click at [1431, 83] on div "single-neutral-actions-check-2 Confirmed" at bounding box center [1428, 99] width 280 height 40
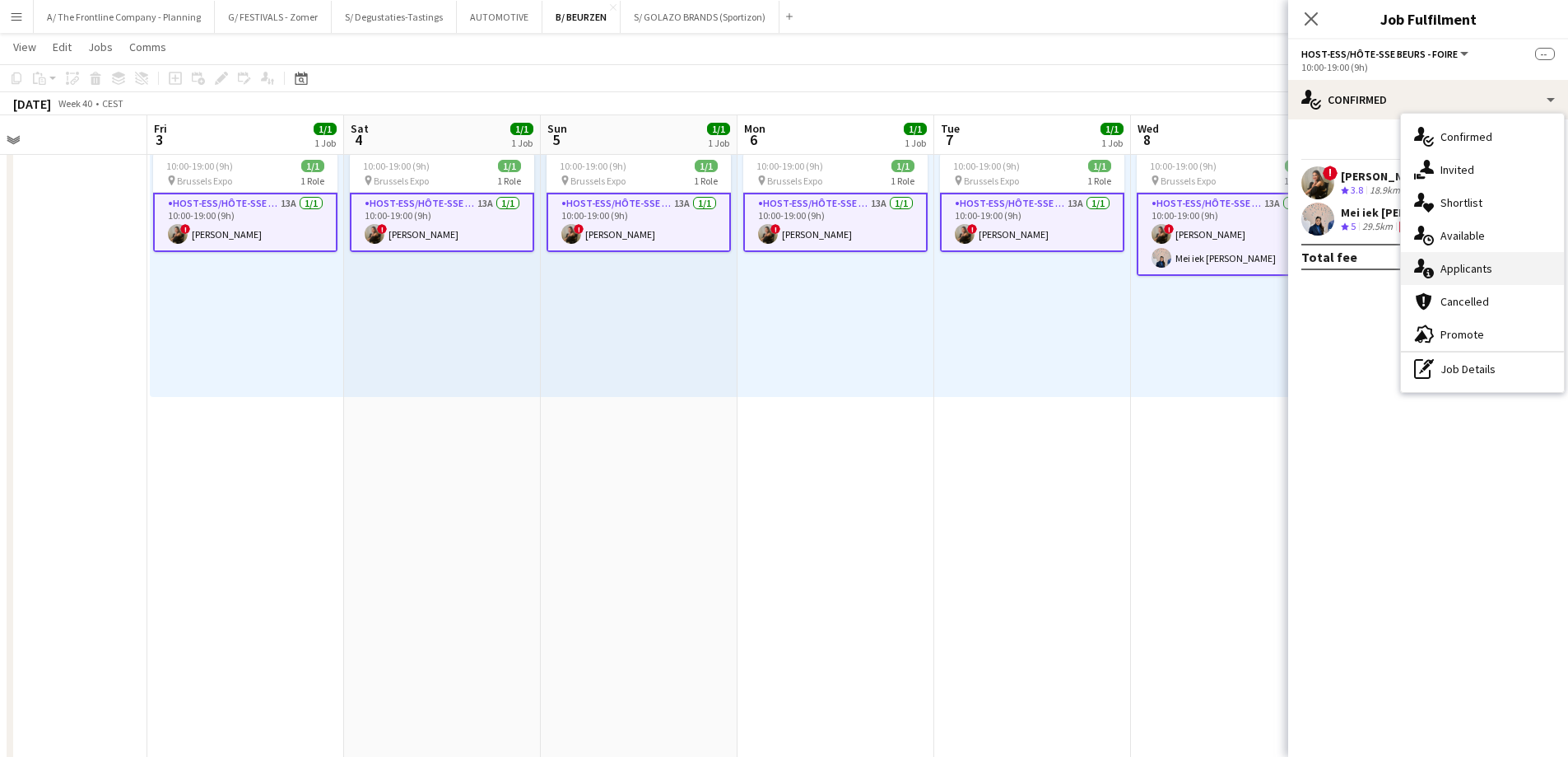
click at [1476, 268] on div "single-neutral-actions-information Applicants" at bounding box center [1482, 268] width 163 height 33
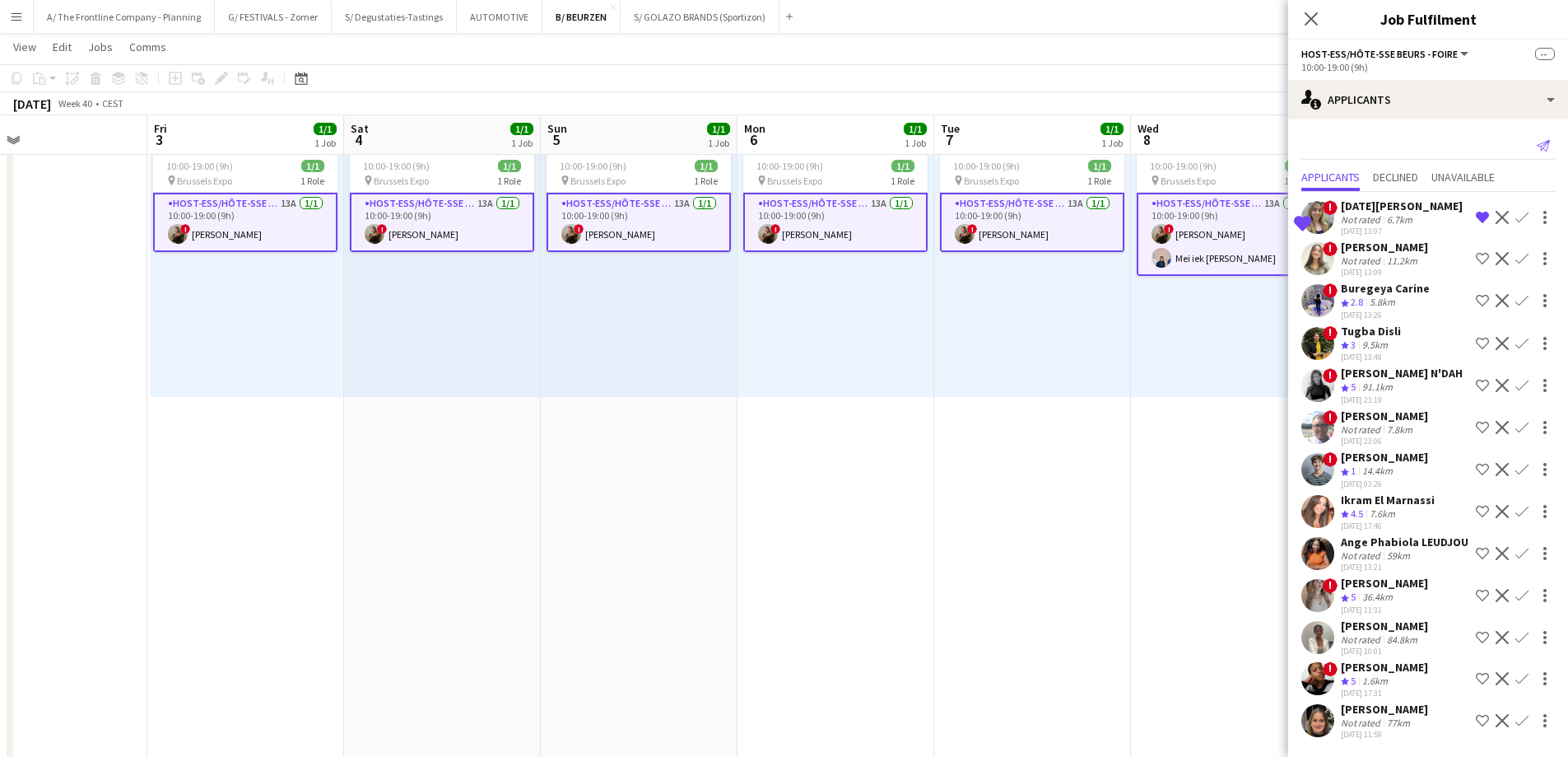
click at [1537, 141] on icon "Send notification" at bounding box center [1543, 146] width 14 height 14
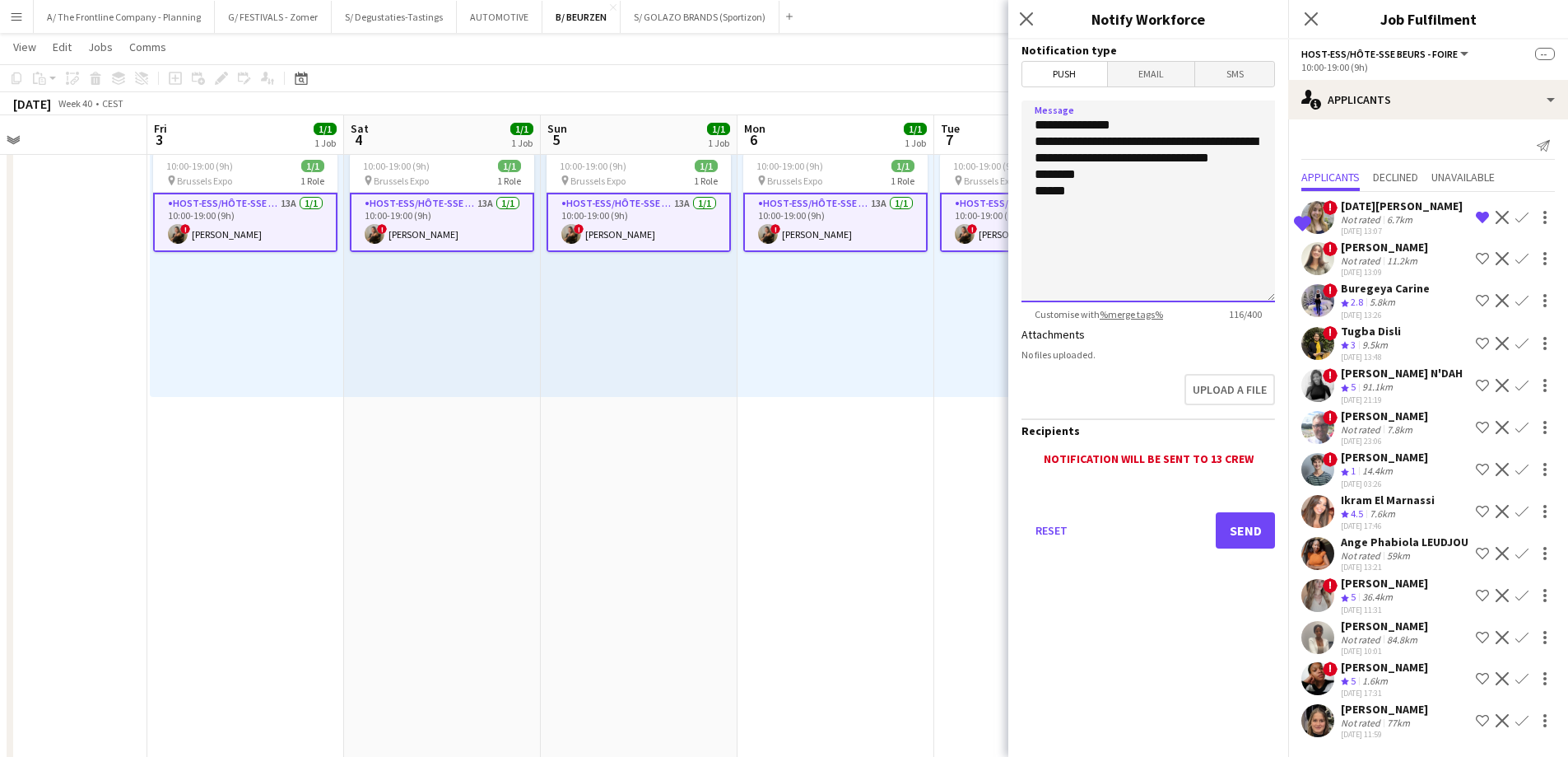
drag, startPoint x: 1060, startPoint y: 186, endPoint x: 976, endPoint y: 145, distance: 93.5
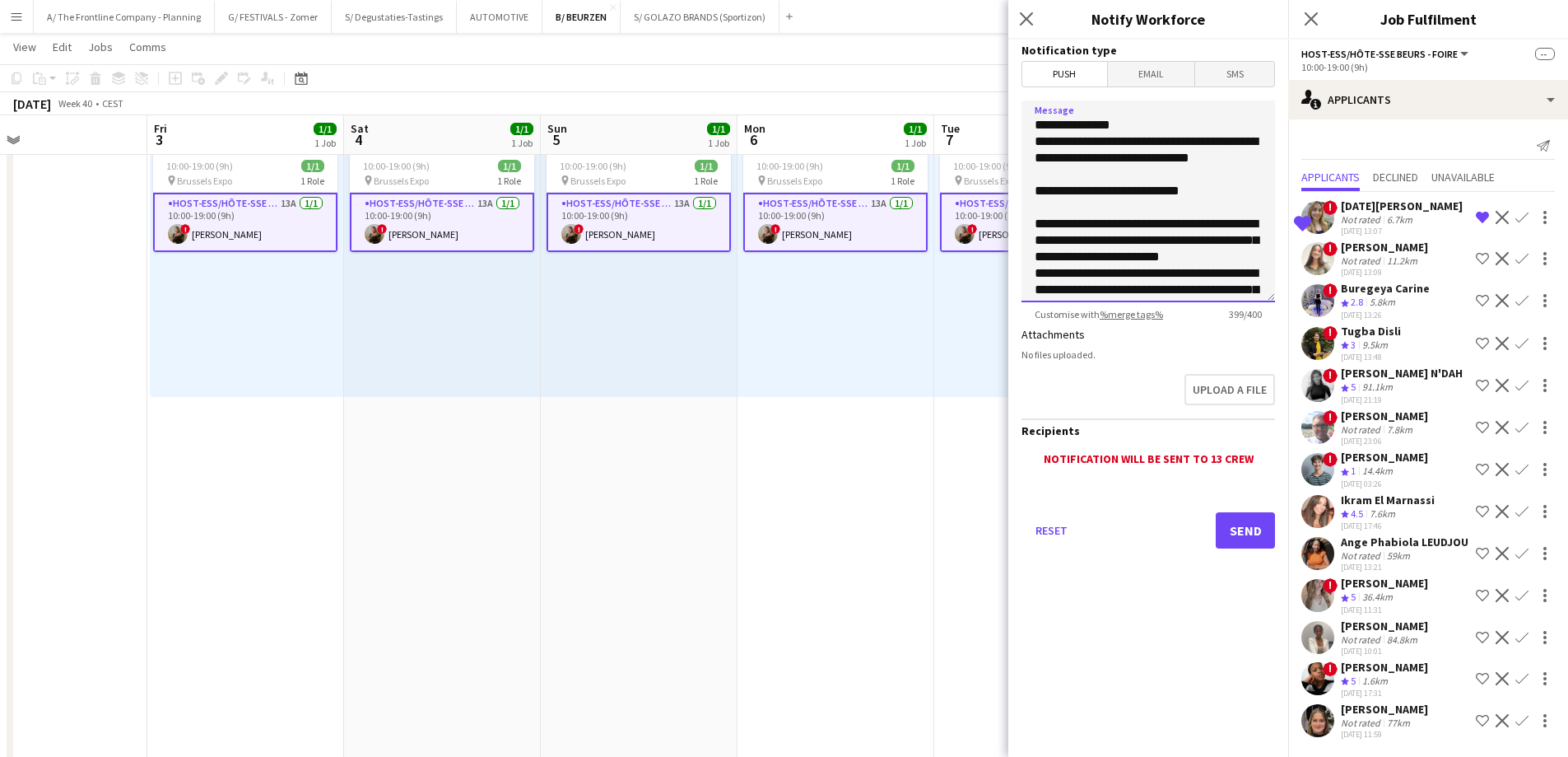
click at [1110, 189] on textarea "**********" at bounding box center [1148, 202] width 253 height 202
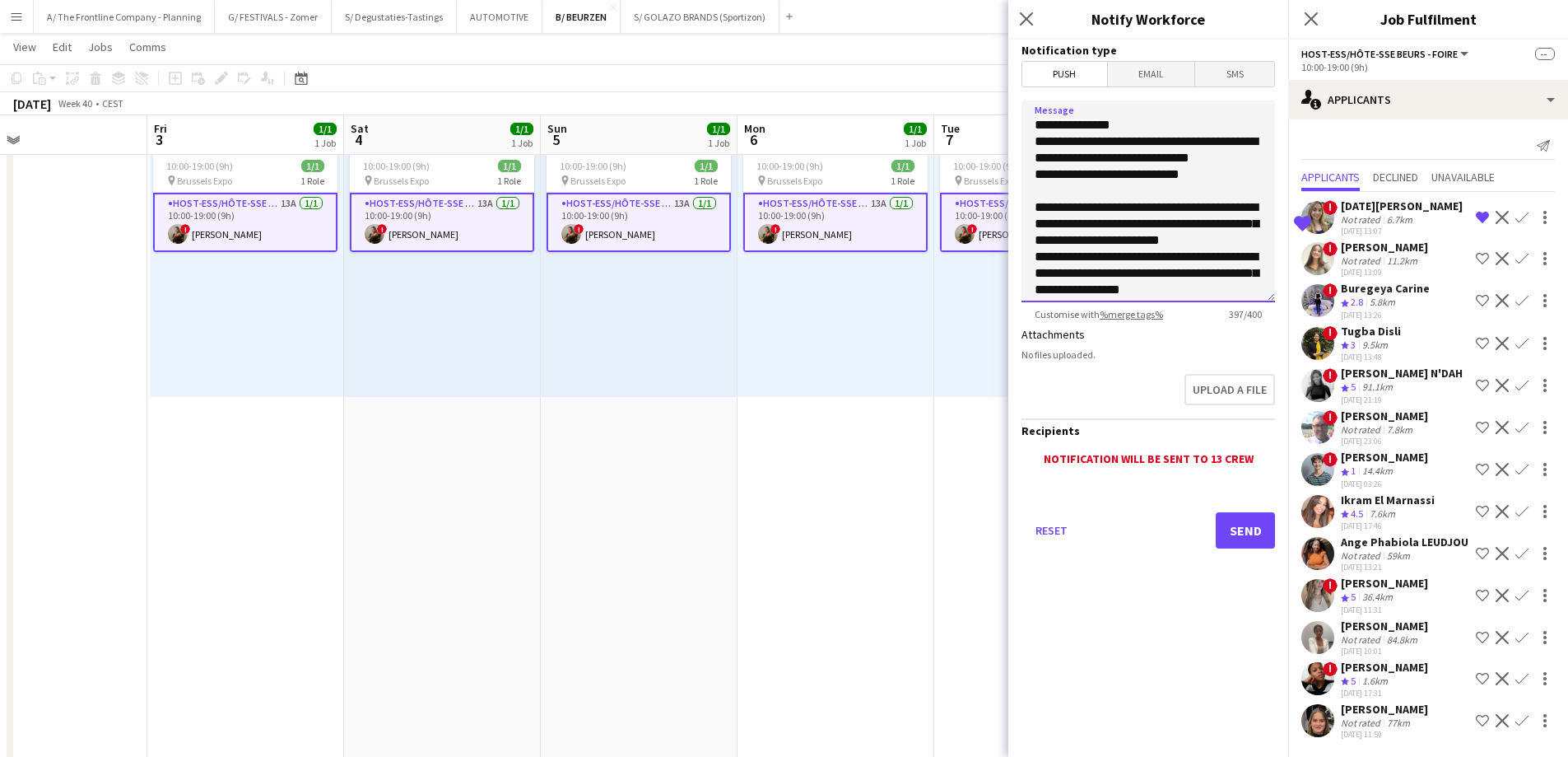
type textarea "**********"
click at [1244, 520] on button "Send" at bounding box center [1245, 530] width 59 height 36
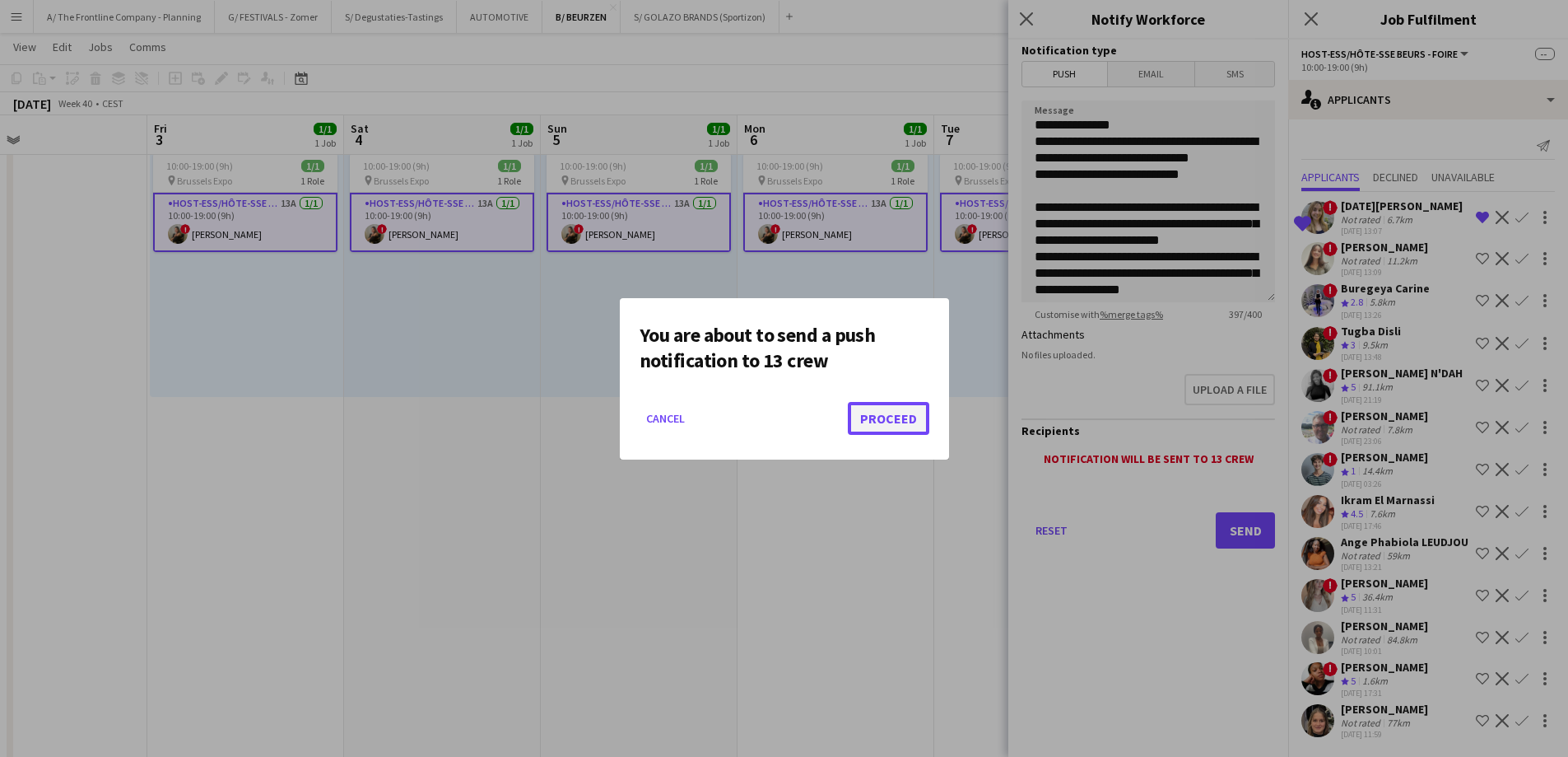
click at [882, 417] on button "Proceed" at bounding box center [889, 418] width 81 height 33
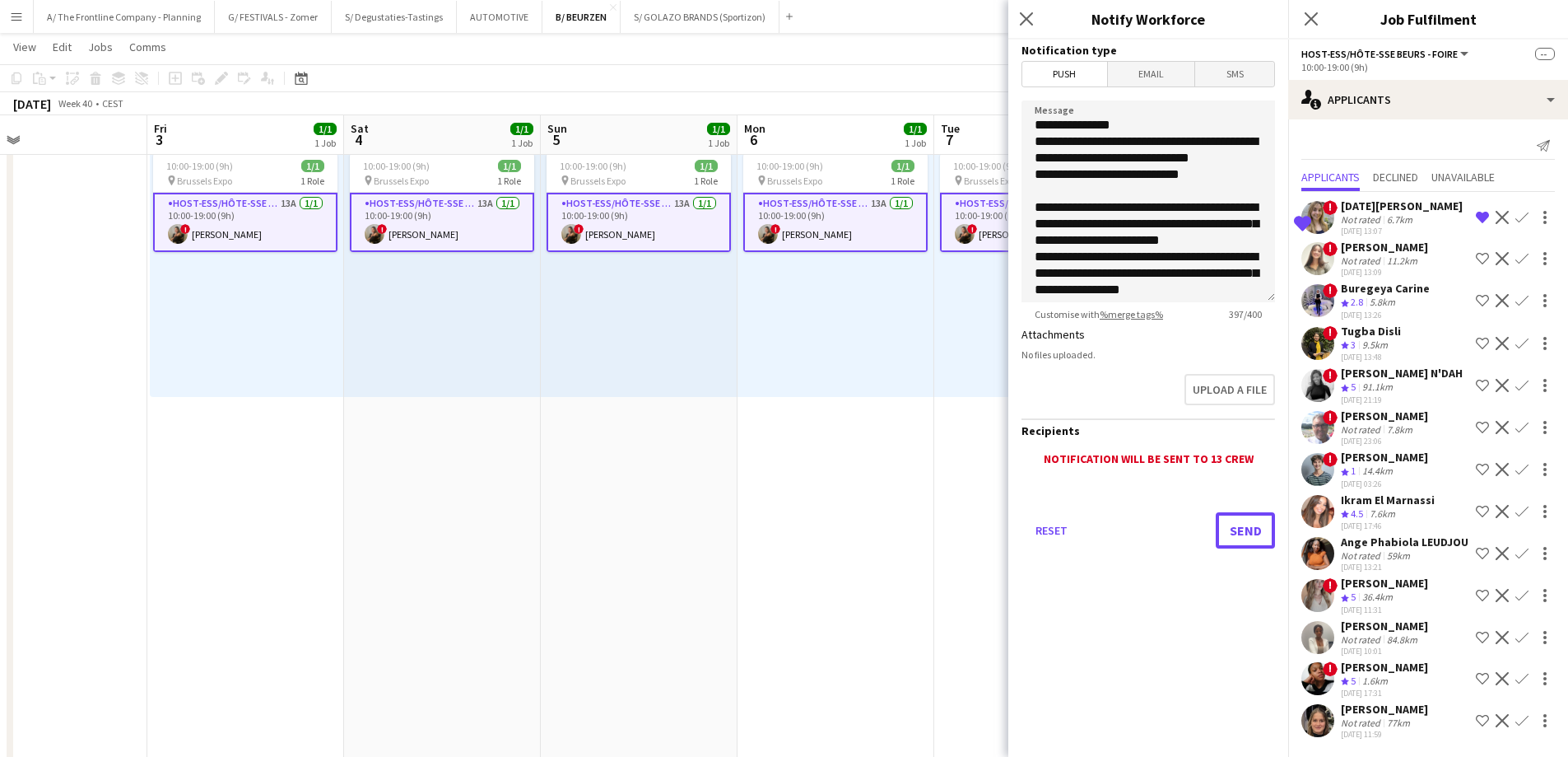
scroll to position [82, 0]
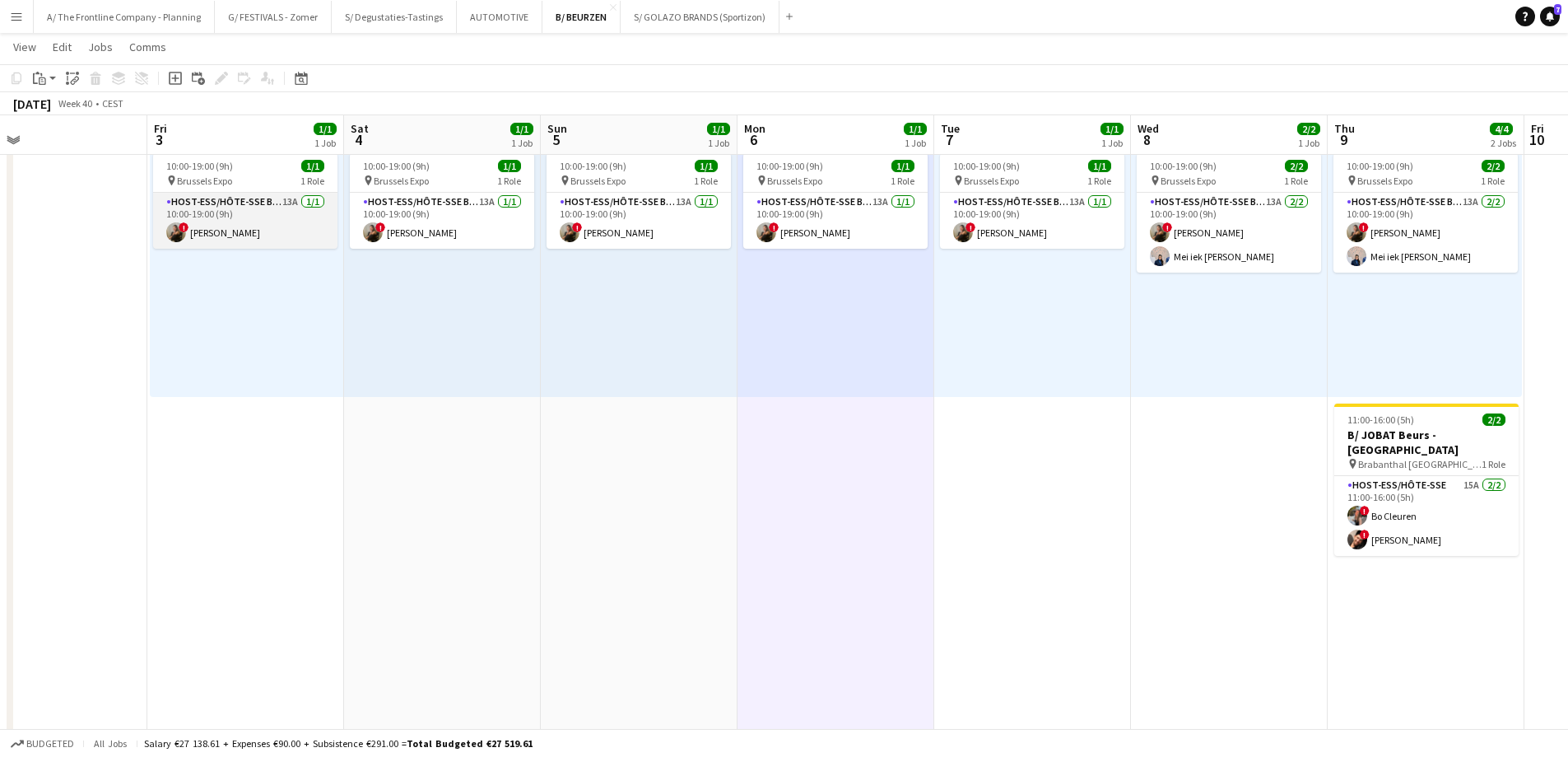
click at [202, 231] on app-card-role "Host-ess/Hôte-sse Beurs - Foire 13A [DATE] 10:00-19:00 (9h) ! [PERSON_NAME]" at bounding box center [246, 221] width 185 height 56
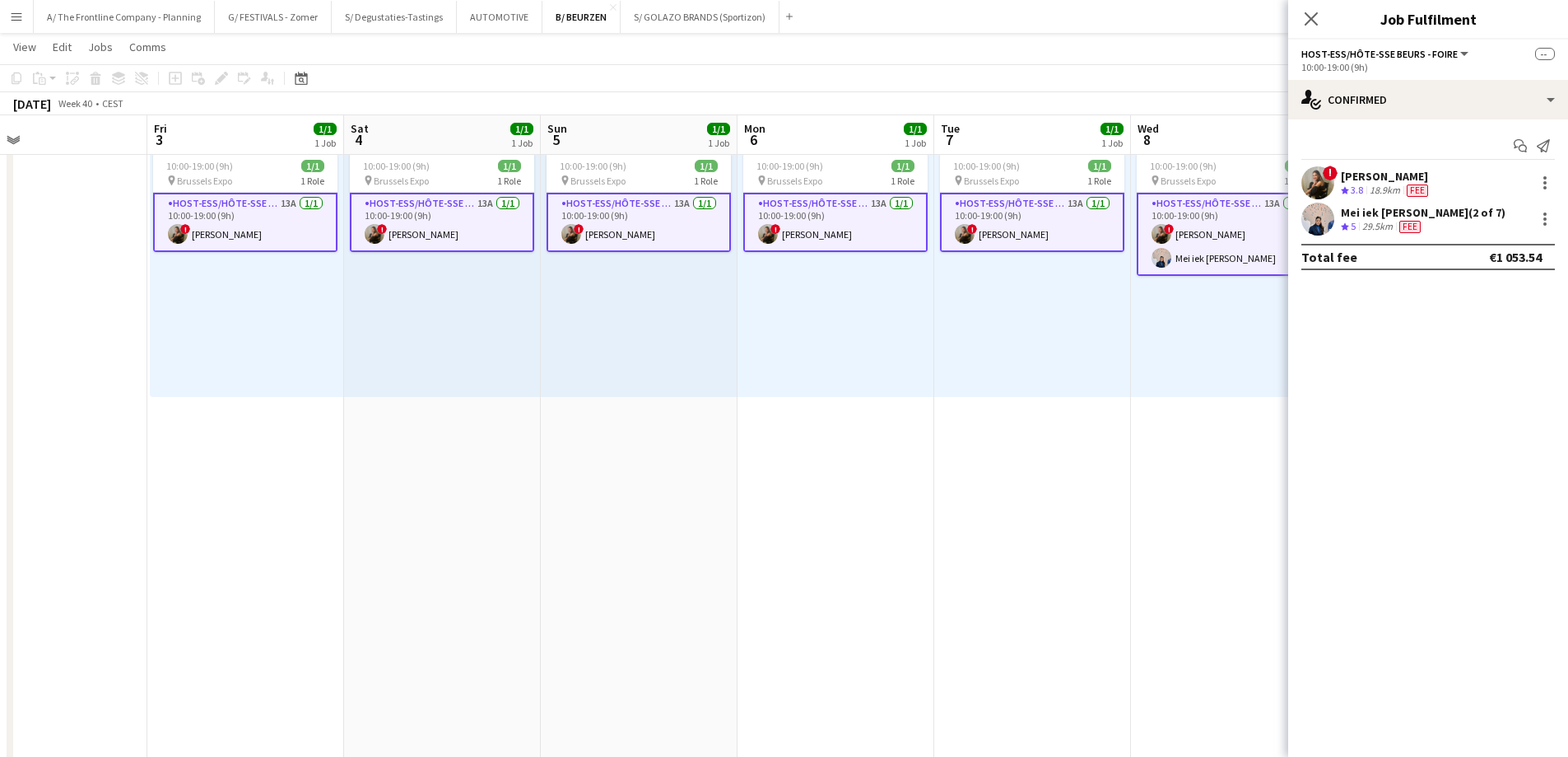
click at [1403, 194] on div "18.9km" at bounding box center [1385, 191] width 37 height 14
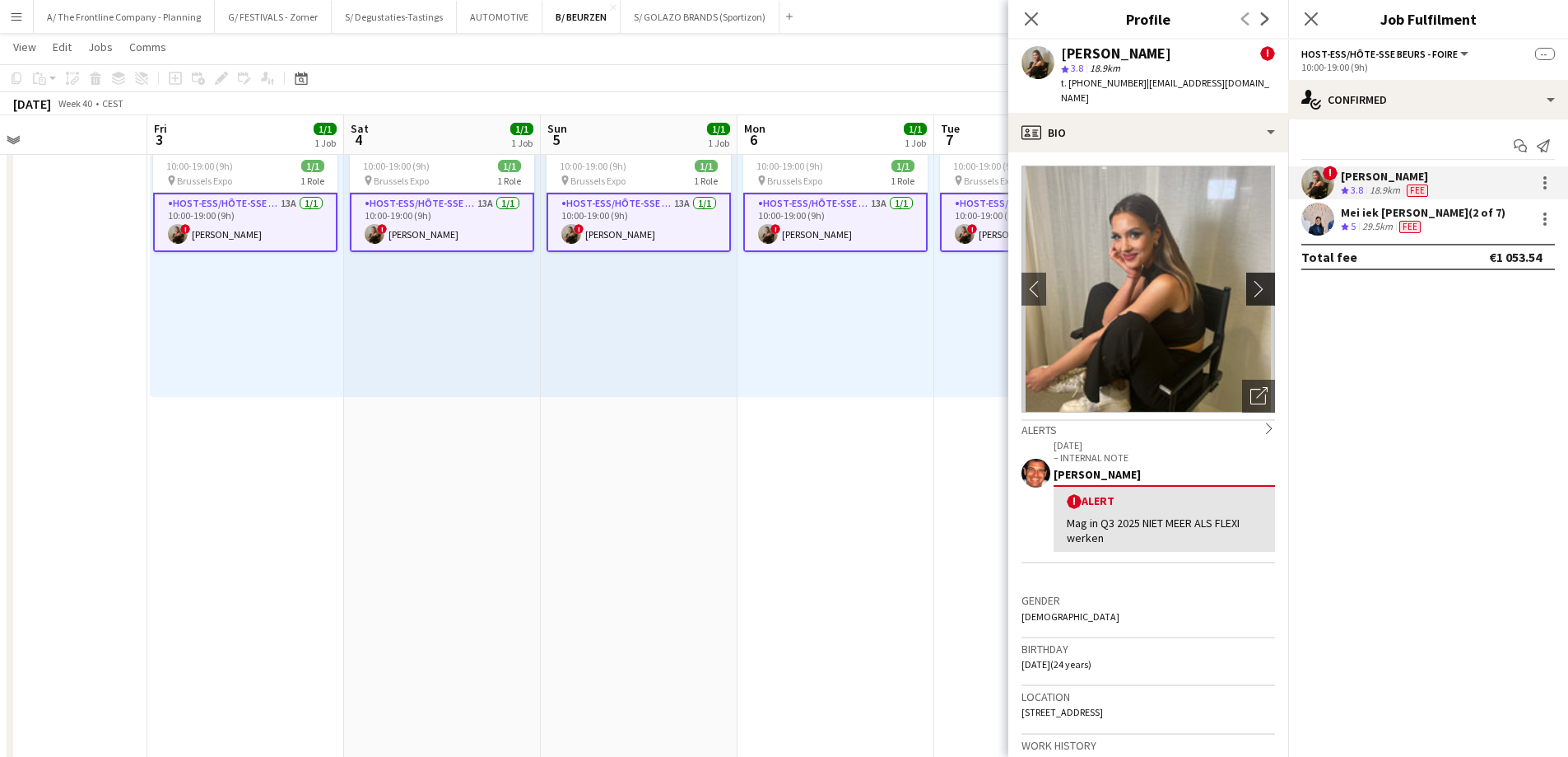
click at [1256, 280] on app-icon "chevron-right" at bounding box center [1263, 289] width 25 height 17
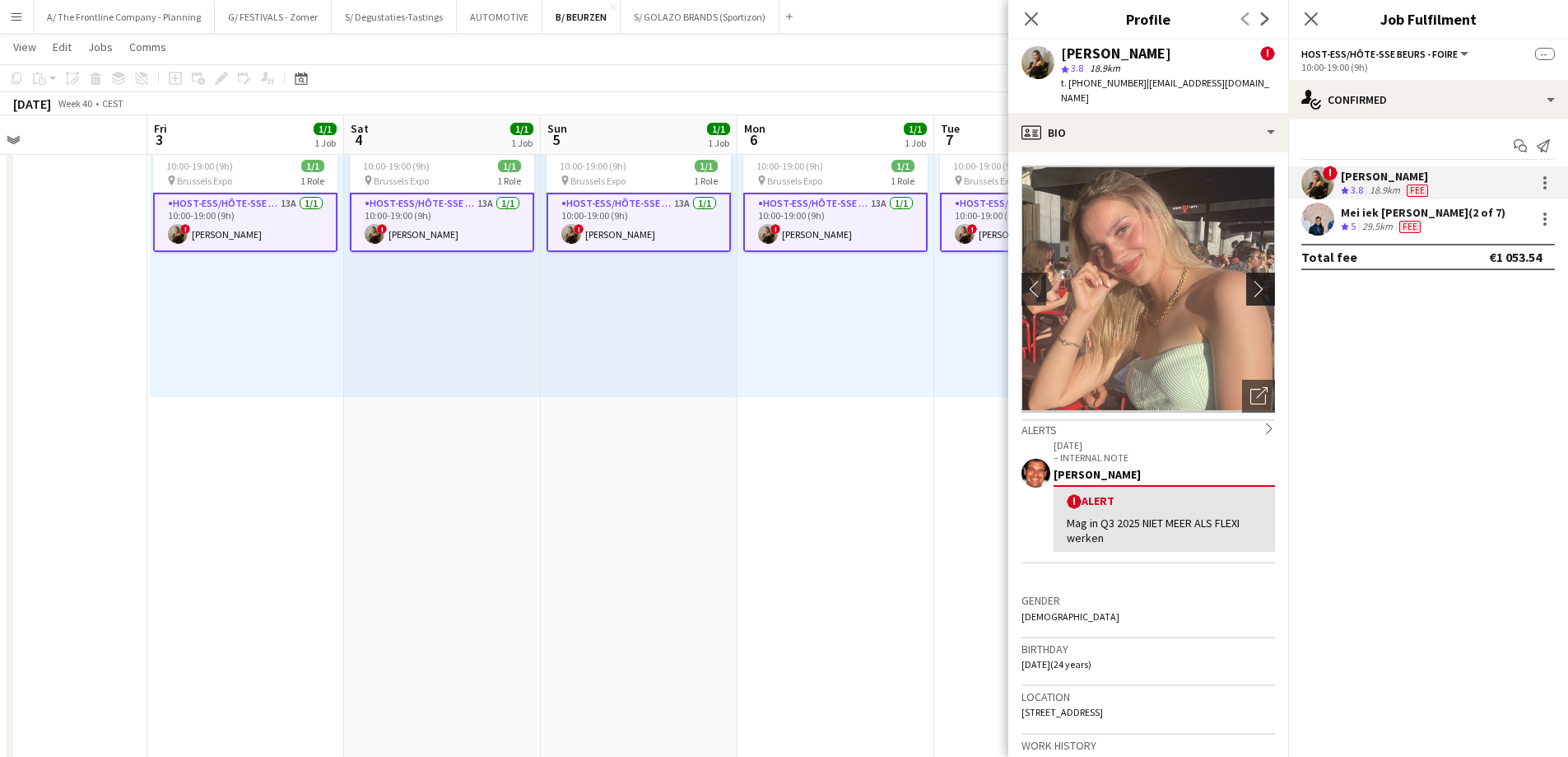
click at [1256, 280] on app-icon "chevron-right" at bounding box center [1263, 289] width 25 height 17
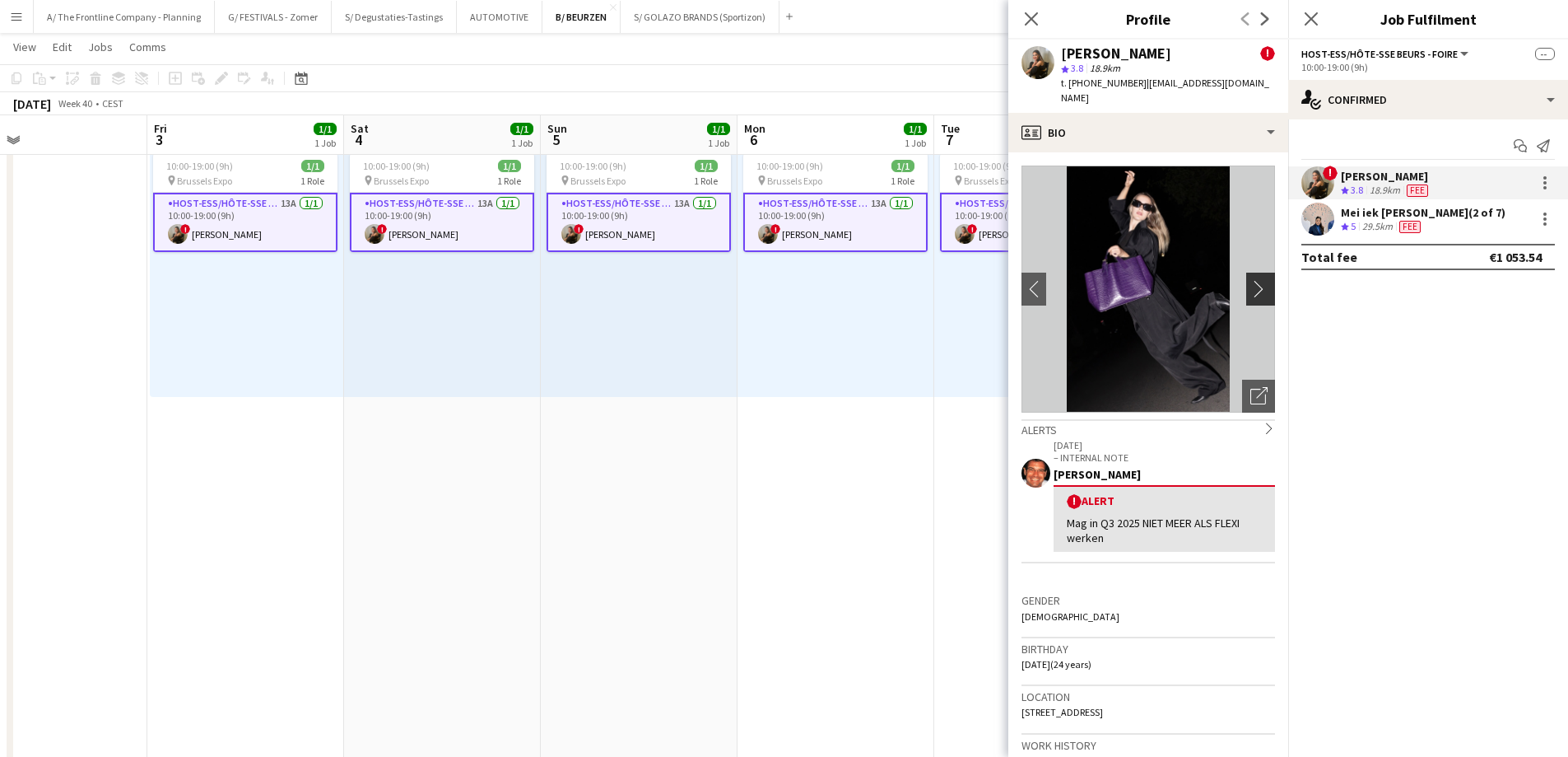
click at [1256, 280] on app-icon "chevron-right" at bounding box center [1263, 289] width 25 height 17
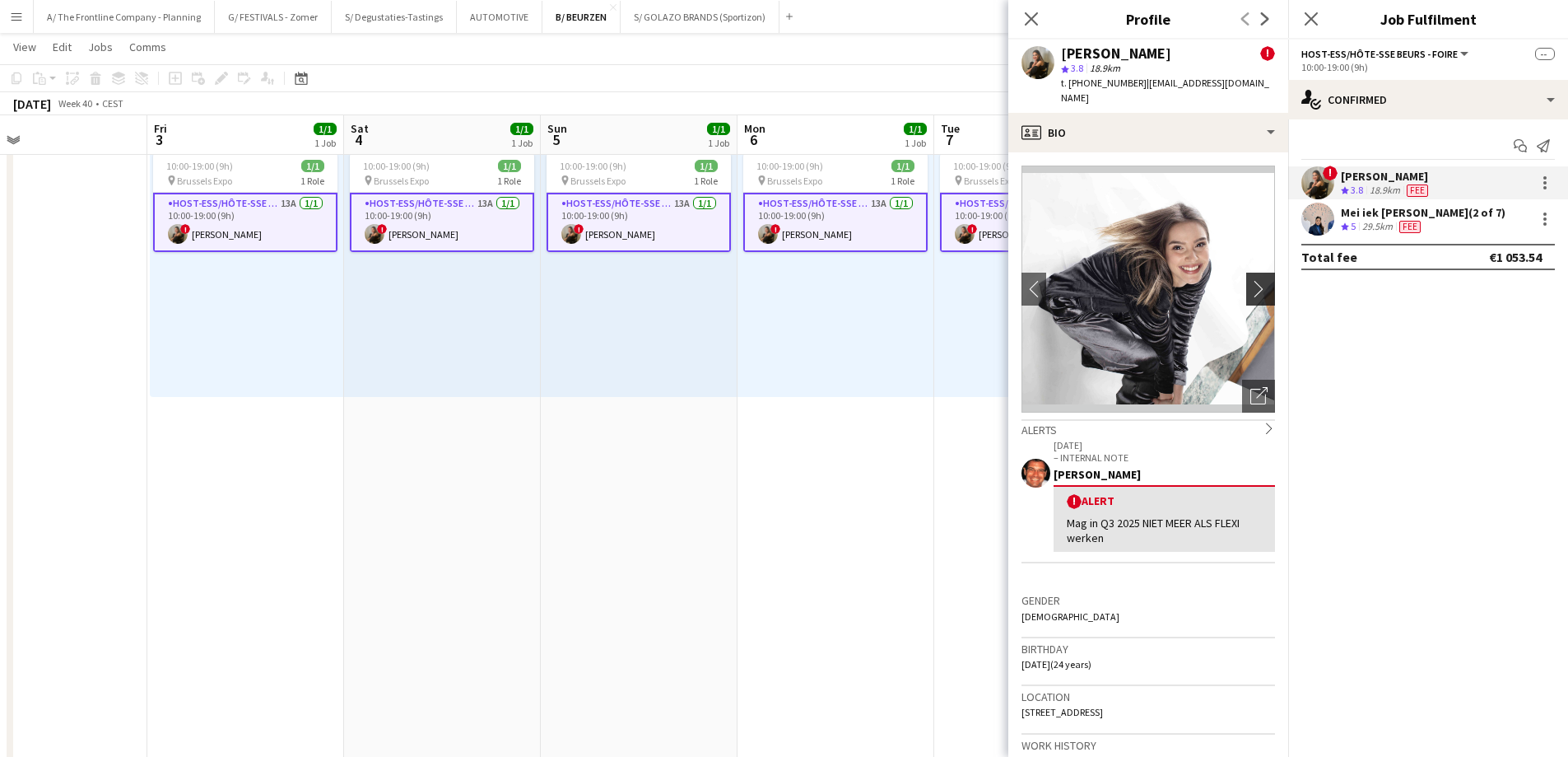
click at [1256, 280] on app-icon "chevron-right" at bounding box center [1263, 289] width 25 height 17
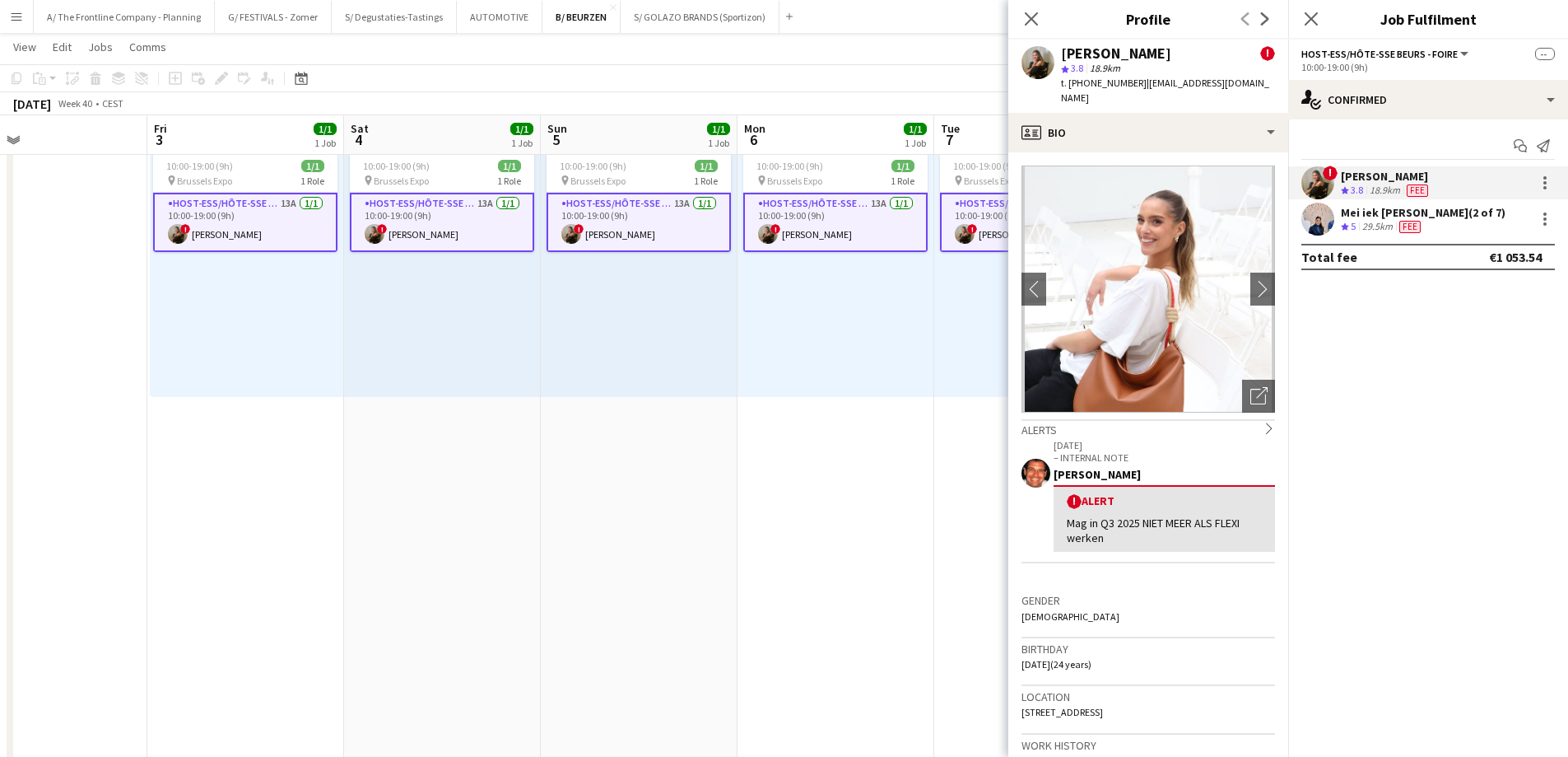
click at [718, 369] on div "10:00-19:00 (9h) 1/1 pin Brussels Expo 1 Role Host-ess/Hôte-sse Beurs - Foire 1…" at bounding box center [639, 271] width 196 height 252
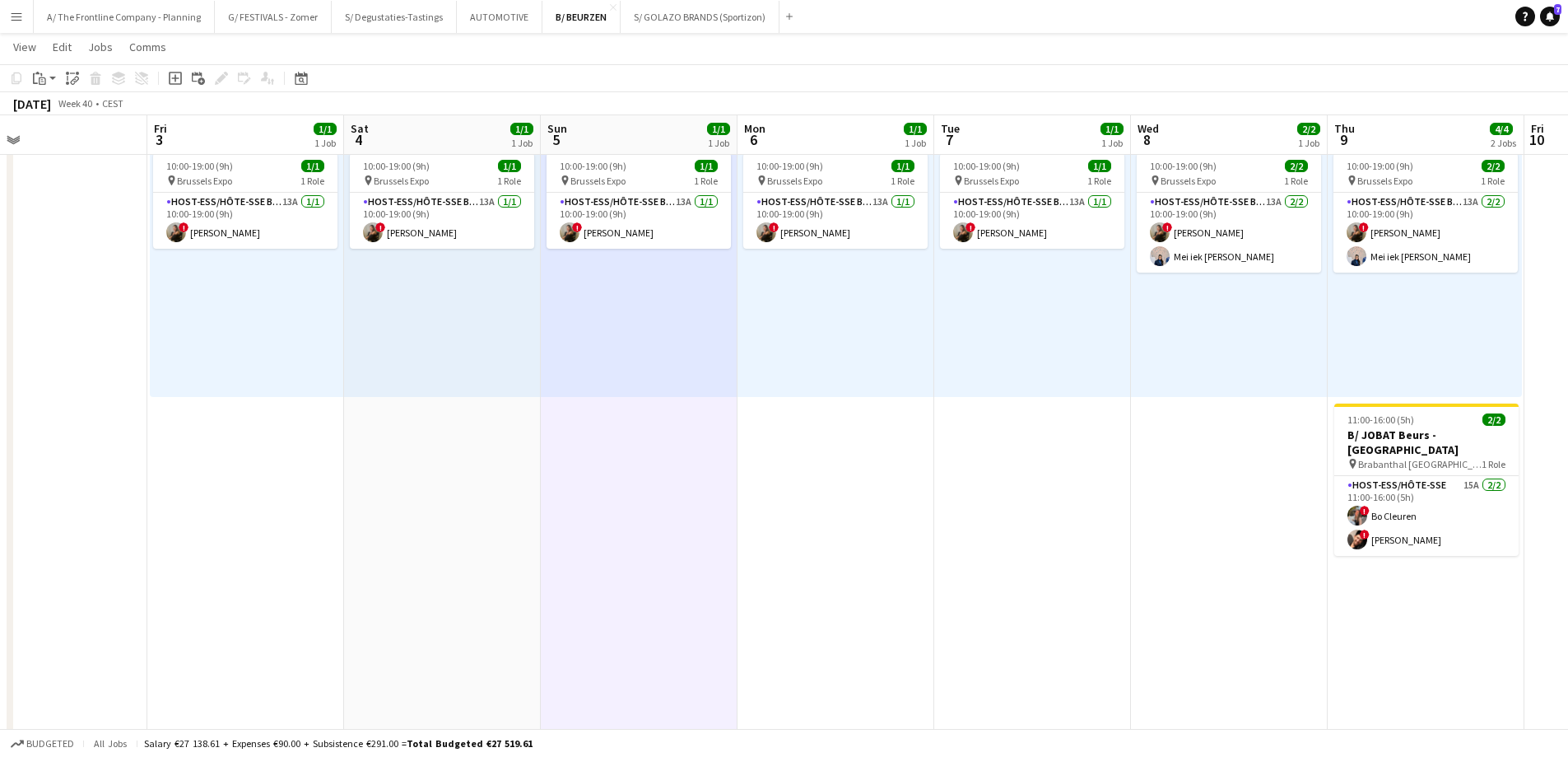
scroll to position [0, 455]
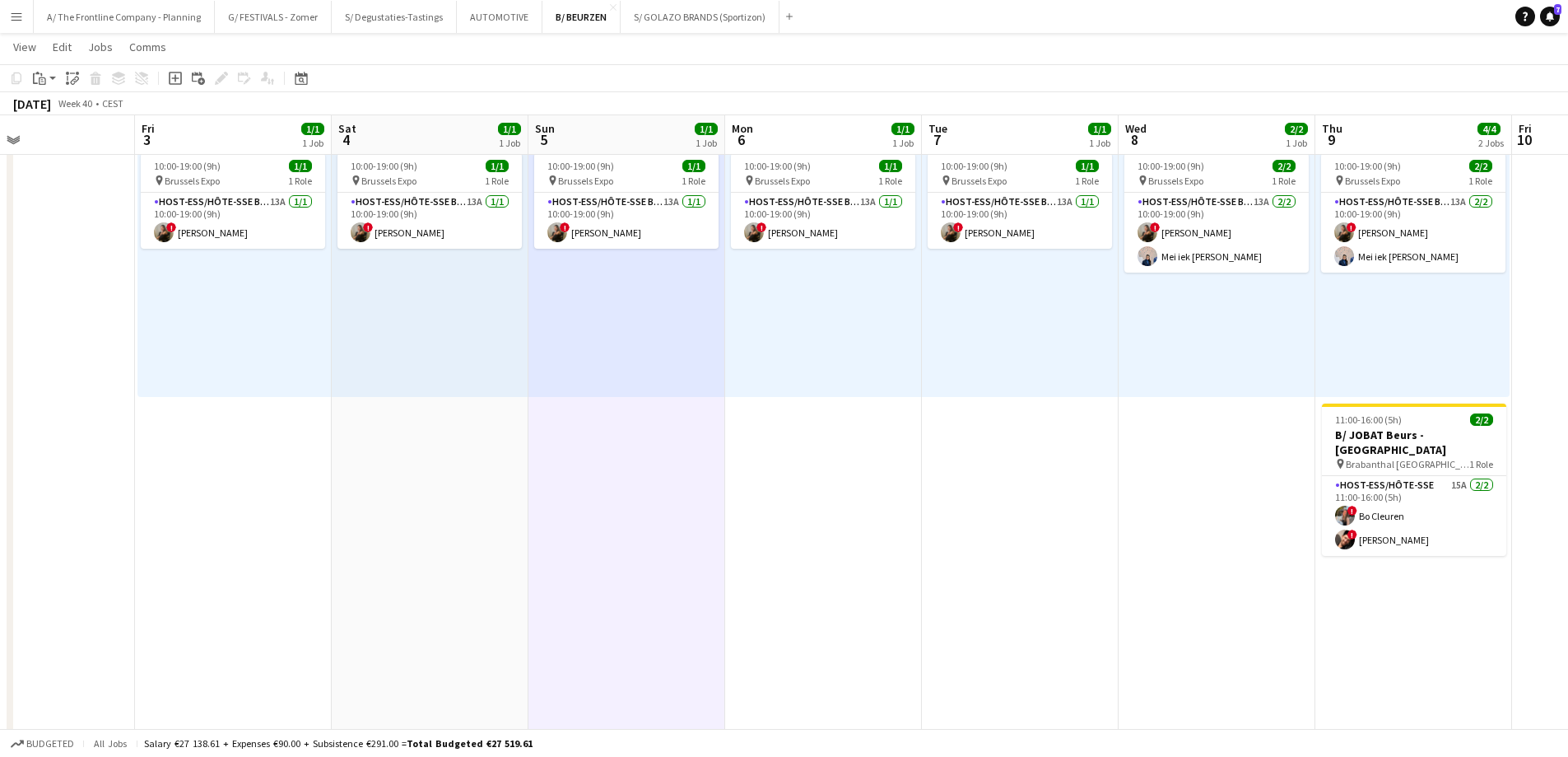
drag, startPoint x: 908, startPoint y: 362, endPoint x: 895, endPoint y: 361, distance: 13.0
